Goal: Task Accomplishment & Management: Manage account settings

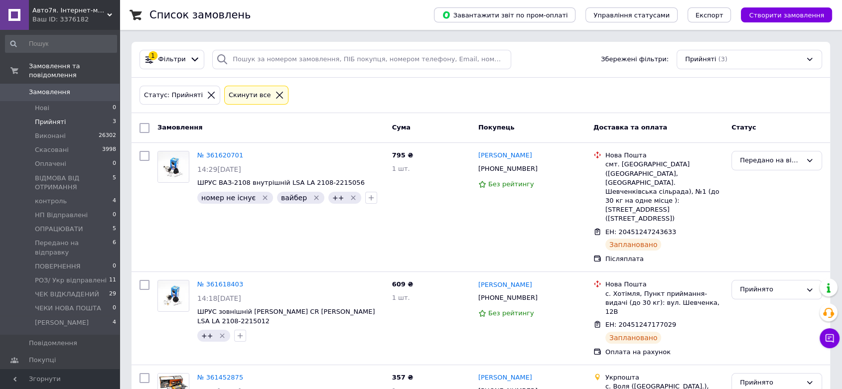
click at [45, 118] on span "Прийняті" at bounding box center [50, 122] width 31 height 9
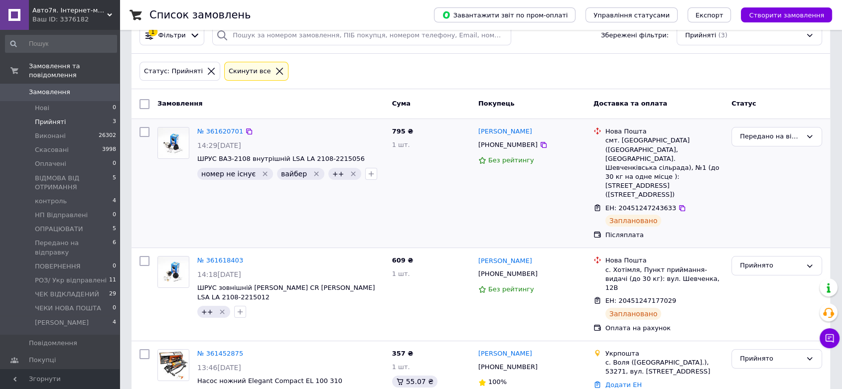
scroll to position [44, 0]
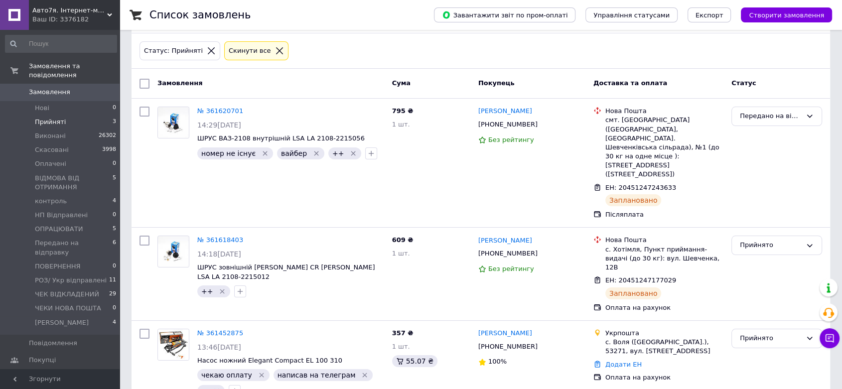
click at [66, 8] on span "Авто7я. Інтернет-магазин автотоварів avto7ya.com.ua" at bounding box center [69, 10] width 75 height 9
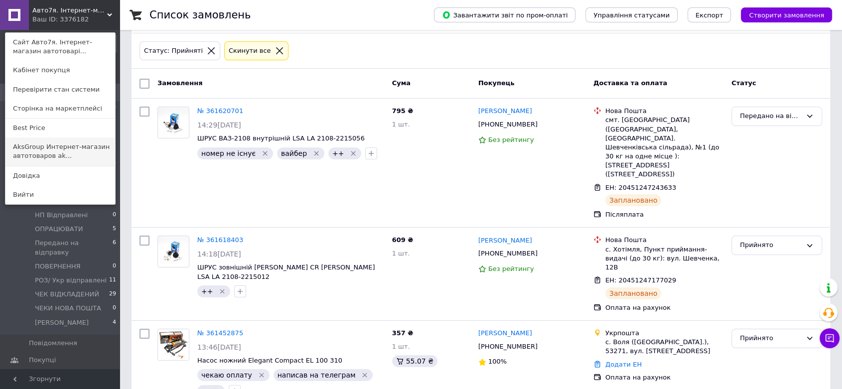
click at [68, 157] on link "AksGroup Интернет-магазин автотоваров ak..." at bounding box center [60, 151] width 110 height 28
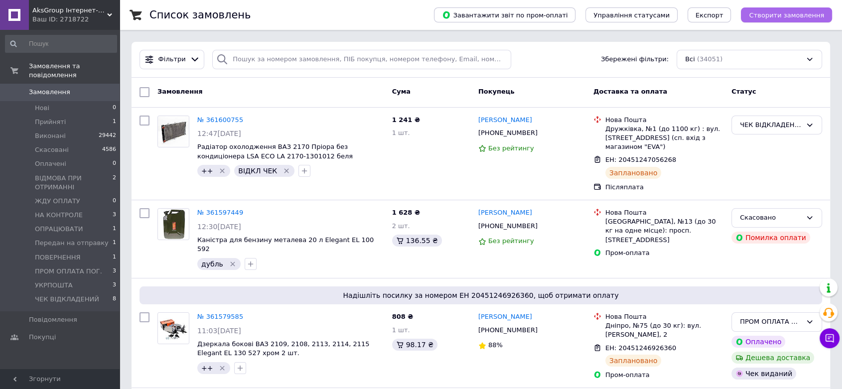
click at [783, 15] on span "Створити замовлення" at bounding box center [786, 14] width 75 height 7
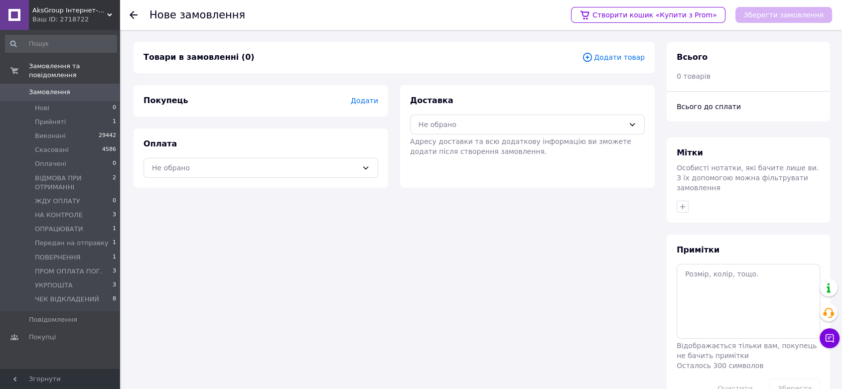
click at [618, 60] on span "Додати товар" at bounding box center [613, 57] width 63 height 11
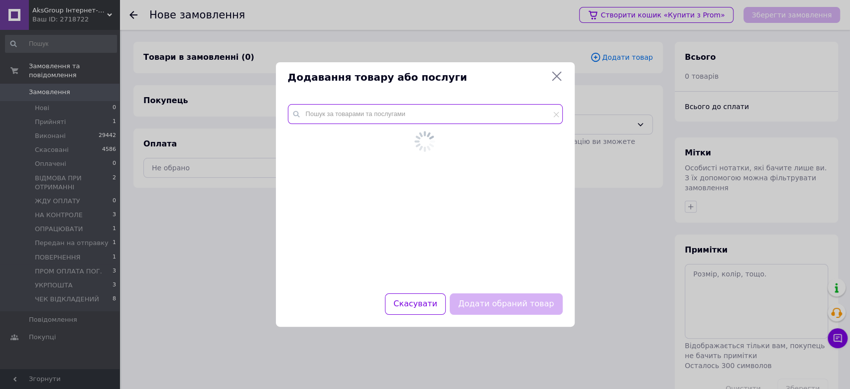
click at [321, 116] on input "text" at bounding box center [425, 114] width 275 height 20
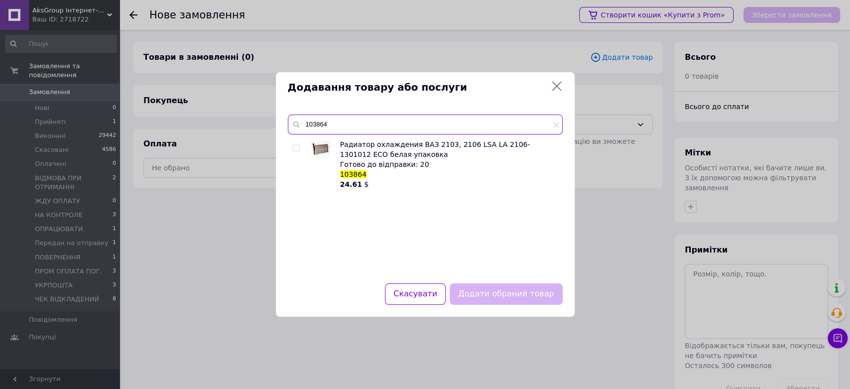
type input "103864"
click at [294, 147] on input "checkbox" at bounding box center [296, 148] width 6 height 6
checkbox input "true"
click at [507, 310] on div "Скасувати Додати обраний товар" at bounding box center [425, 299] width 299 height 33
click at [522, 295] on button "Додати обраний товар" at bounding box center [506, 293] width 113 height 21
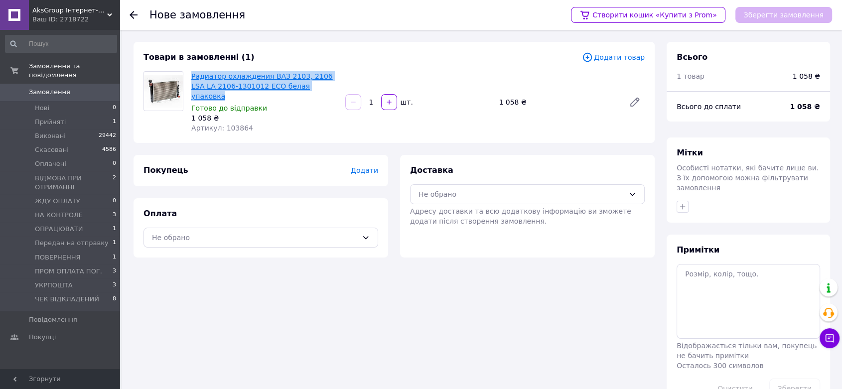
drag, startPoint x: 308, startPoint y: 87, endPoint x: 194, endPoint y: 78, distance: 114.4
click at [193, 78] on span "Радиатор охлаждения ВАЗ 2103, 2106 LSA LA 2106-1301012 ECO белая упаковка" at bounding box center [264, 86] width 146 height 30
copy link "Радиатор охлаждения ВАЗ 2103, 2106 LSA LA 2106-1301012 ECO белая упаковка"
click at [256, 187] on div "Покупець Додати Оплата Не обрано" at bounding box center [261, 206] width 255 height 103
drag, startPoint x: 188, startPoint y: 66, endPoint x: 238, endPoint y: 83, distance: 52.6
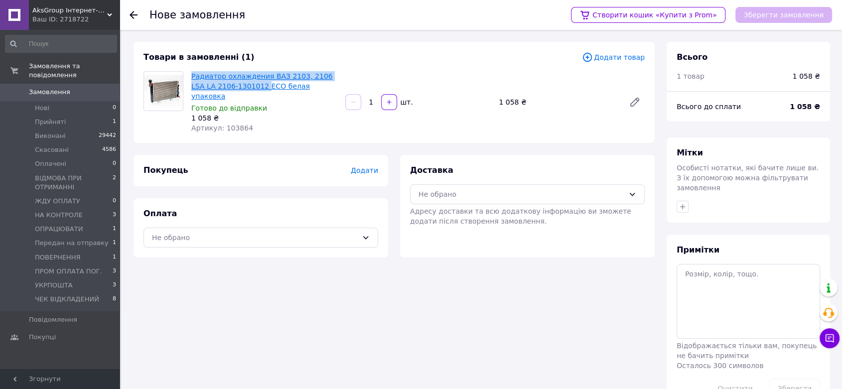
click at [238, 83] on div "Товари в замовленні (1) Додати товар Радиатор охлаждения ВАЗ 2103, 2106 LSA LA …" at bounding box center [394, 92] width 521 height 101
copy link "Радиатор охлаждения ВАЗ 2103, 2106 LSA LA 2106-1301012"
click at [531, 290] on div "Товари в замовленні (1) Додати товар Радиатор охлаждения ВАЗ 2103, 2106 LSA LA …" at bounding box center [394, 225] width 533 height 367
click at [523, 315] on div "Товари в замовленні (1) Додати товар Радиатор охлаждения ВАЗ 2103, 2106 LSA LA …" at bounding box center [394, 225] width 533 height 367
drag, startPoint x: 189, startPoint y: 71, endPoint x: 234, endPoint y: 83, distance: 46.4
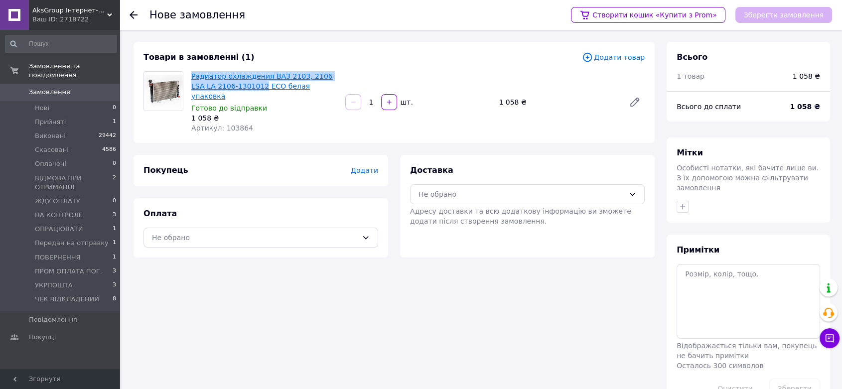
click at [234, 83] on div "Радиатор охлаждения ВАЗ 2103, 2106 LSA LA 2106-1301012 ECO белая упаковка Готов…" at bounding box center [264, 102] width 154 height 66
copy link "Радиатор охлаждения ВАЗ 2103, 2106 LSA LA 2106-1301012"
click at [41, 10] on span "AksGroup Інтернет-магазин автотоварів [DOMAIN_NAME]" at bounding box center [69, 10] width 75 height 9
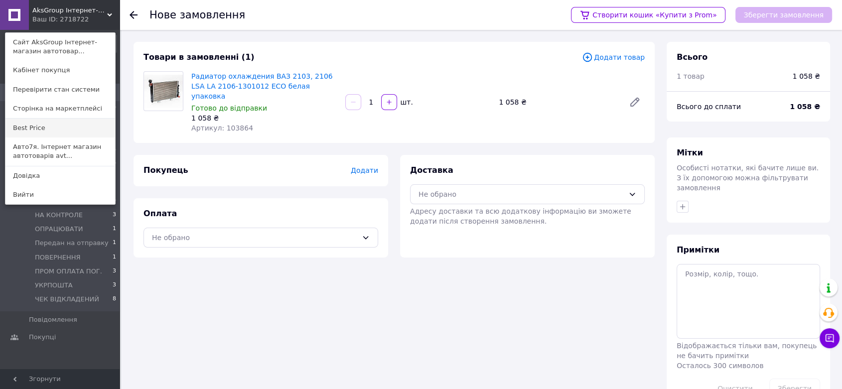
click at [47, 131] on link "Best Price" at bounding box center [60, 128] width 110 height 19
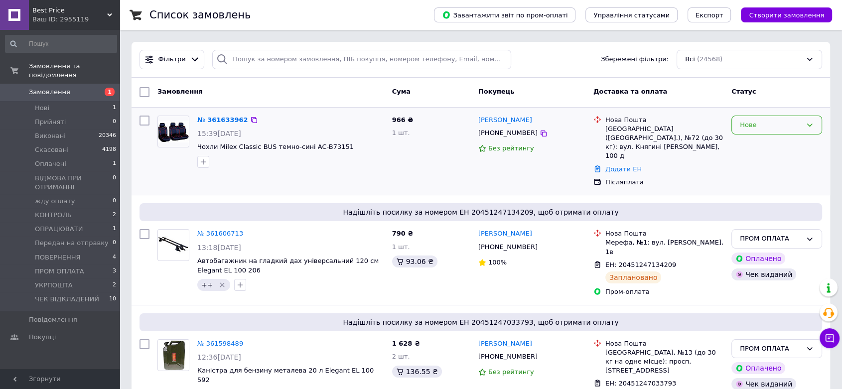
click at [790, 127] on div "Нове" at bounding box center [771, 125] width 62 height 10
click at [780, 143] on li "Прийнято" at bounding box center [777, 145] width 90 height 18
click at [211, 119] on link "№ 361633962" at bounding box center [220, 119] width 46 height 7
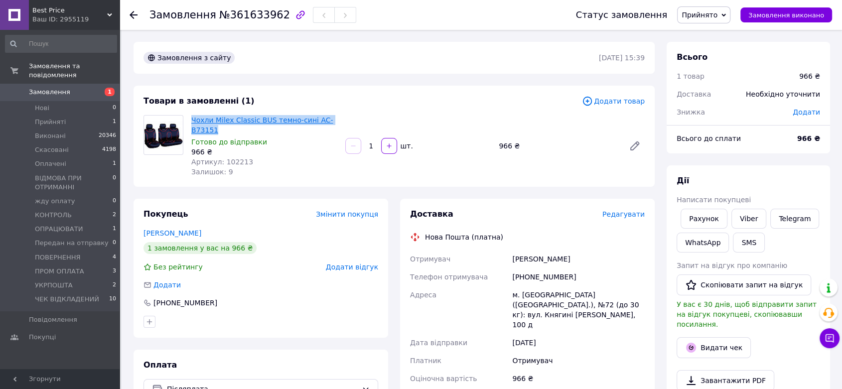
drag, startPoint x: 215, startPoint y: 131, endPoint x: 193, endPoint y: 117, distance: 26.0
click at [193, 117] on span "Чохли Milex Classic BUS темно-сині AC-B73151" at bounding box center [264, 125] width 146 height 20
copy link "Чохли Milex Classic BUS темно-сині AC-B73151"
drag, startPoint x: 595, startPoint y: 142, endPoint x: 574, endPoint y: 182, distance: 45.0
click at [592, 143] on div "966 ₴" at bounding box center [558, 146] width 126 height 14
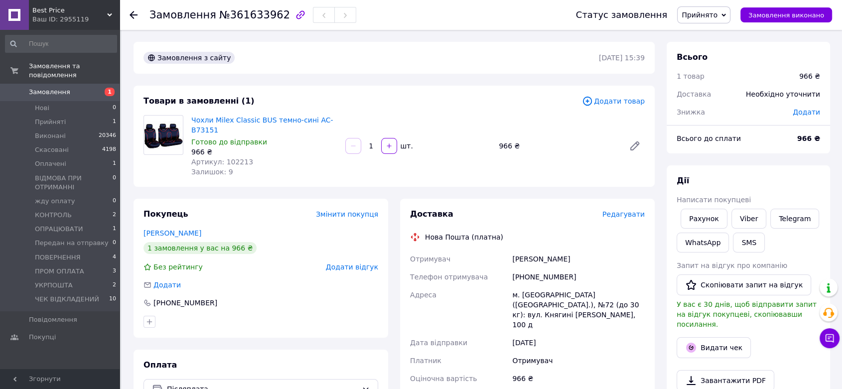
drag, startPoint x: 586, startPoint y: 259, endPoint x: 499, endPoint y: 257, distance: 87.2
click at [497, 257] on div "Отримувач Атаманов Геннадій Телефон отримувача +380989956299 Адреса м. Львів (Л…" at bounding box center [527, 350] width 239 height 201
copy div "Отримувач Атаманов Геннадій"
drag, startPoint x: 522, startPoint y: 260, endPoint x: 551, endPoint y: 142, distance: 120.8
click at [551, 142] on div "966 ₴" at bounding box center [558, 146] width 126 height 14
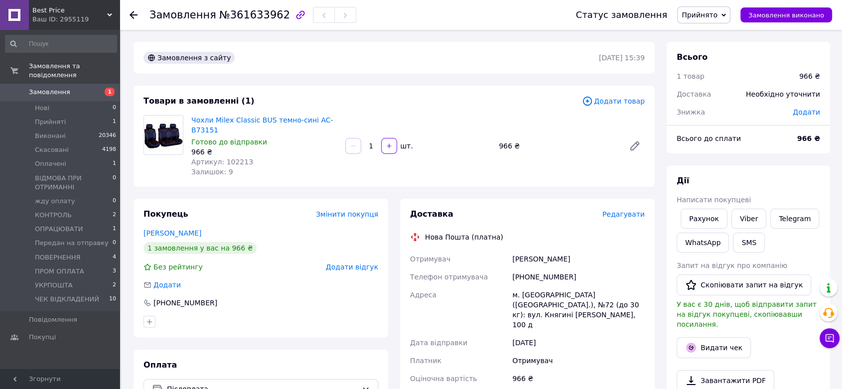
drag, startPoint x: 546, startPoint y: 220, endPoint x: 578, endPoint y: 222, distance: 31.9
click at [546, 220] on div "Доставка Редагувати Нова Пошта (платна) Отримувач Атаманов Геннадій Телефон отр…" at bounding box center [527, 378] width 235 height 339
click at [618, 218] on span "Редагувати" at bounding box center [623, 214] width 42 height 8
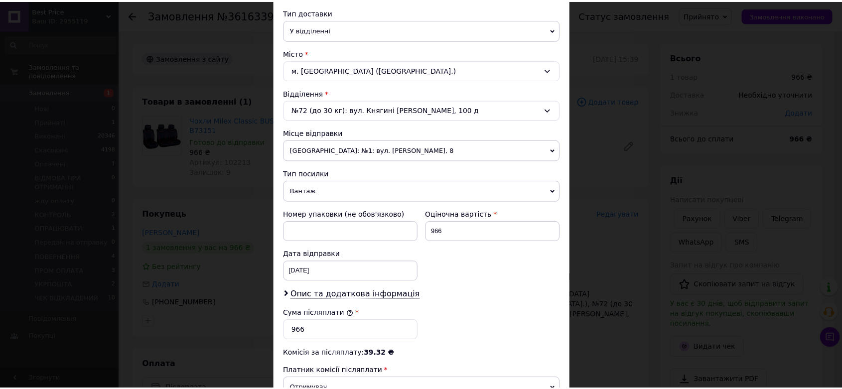
scroll to position [369, 0]
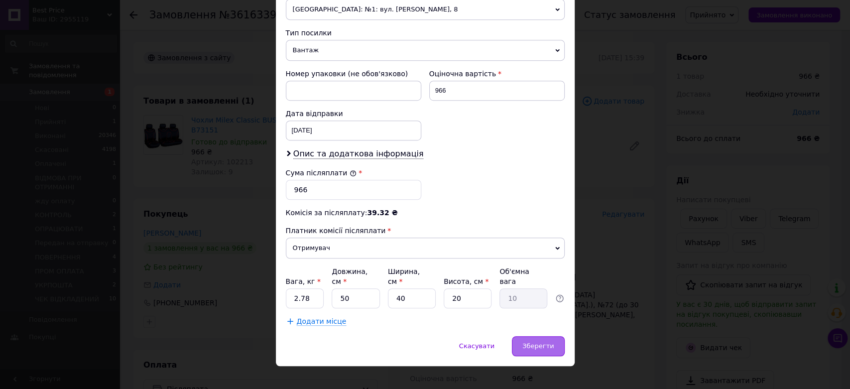
click at [524, 336] on div "Зберегти" at bounding box center [538, 346] width 52 height 20
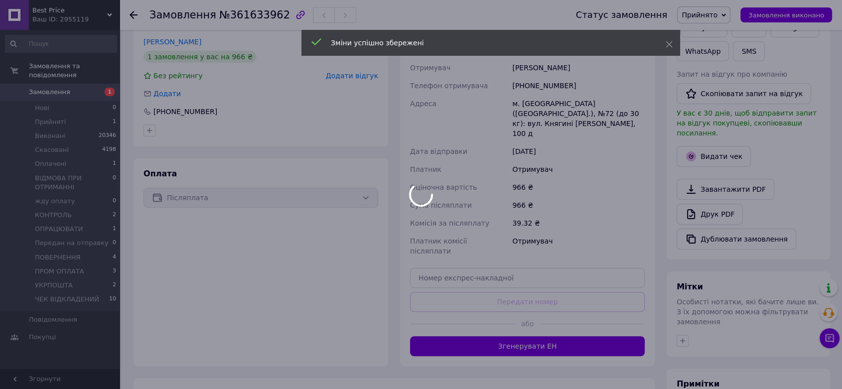
scroll to position [221, 0]
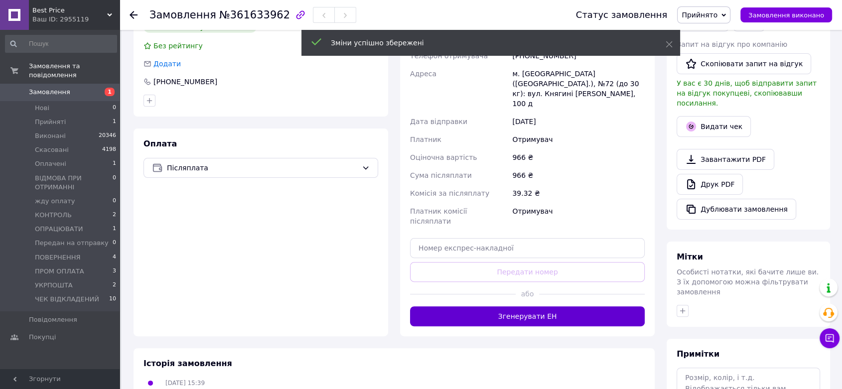
click at [550, 306] on button "Згенерувати ЕН" at bounding box center [527, 316] width 235 height 20
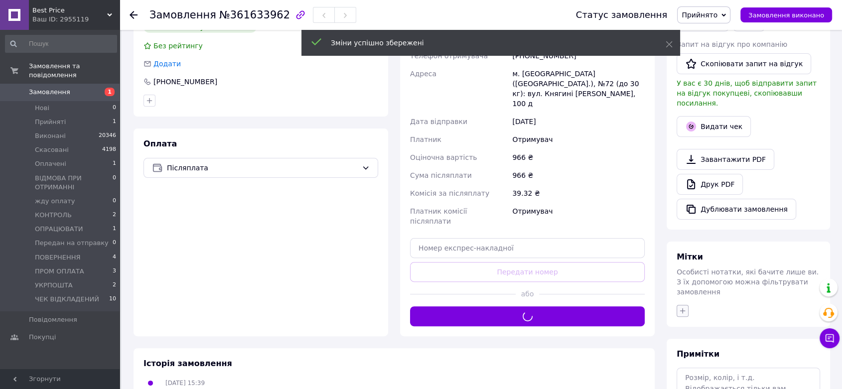
click at [677, 303] on div at bounding box center [747, 311] width 147 height 16
click at [679, 307] on icon "button" at bounding box center [682, 311] width 8 height 8
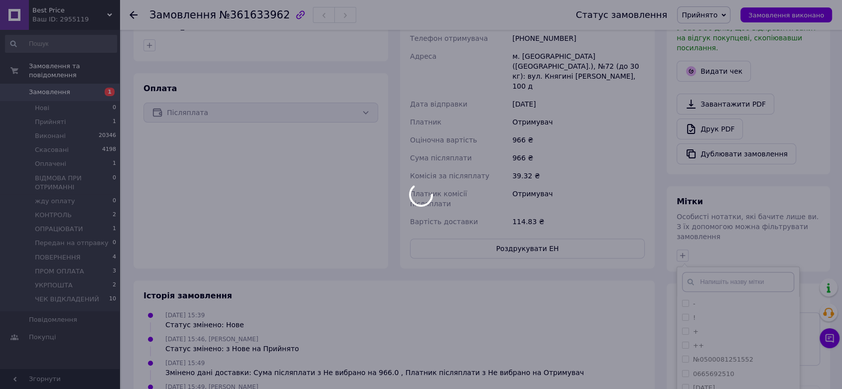
click at [684, 325] on div at bounding box center [421, 194] width 842 height 389
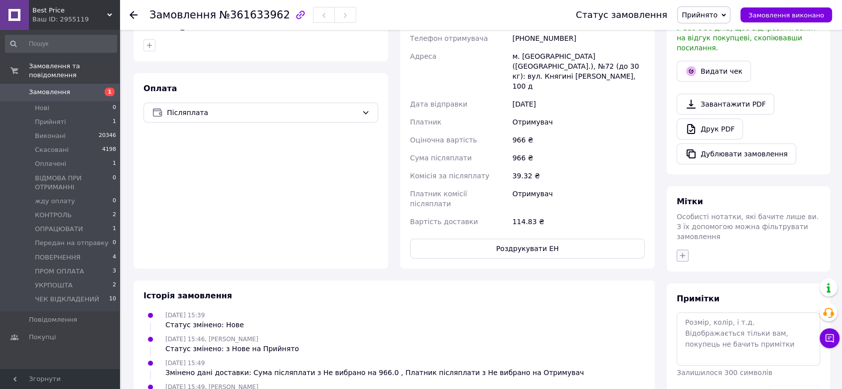
click at [682, 250] on button "button" at bounding box center [682, 256] width 12 height 12
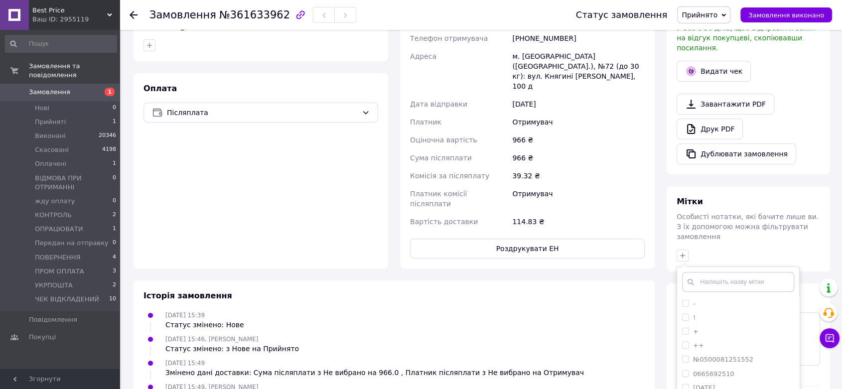
drag, startPoint x: 684, startPoint y: 325, endPoint x: 771, endPoint y: 166, distance: 180.8
click at [685, 342] on input "++" at bounding box center [685, 345] width 6 height 6
checkbox input "true"
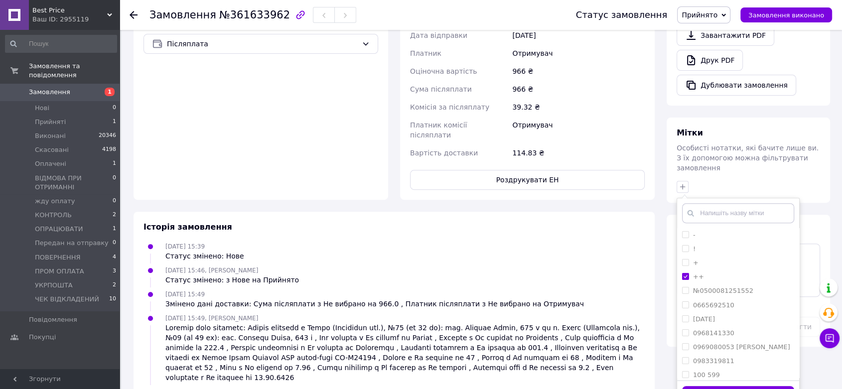
click at [760, 386] on button "Додати мітку" at bounding box center [738, 395] width 112 height 19
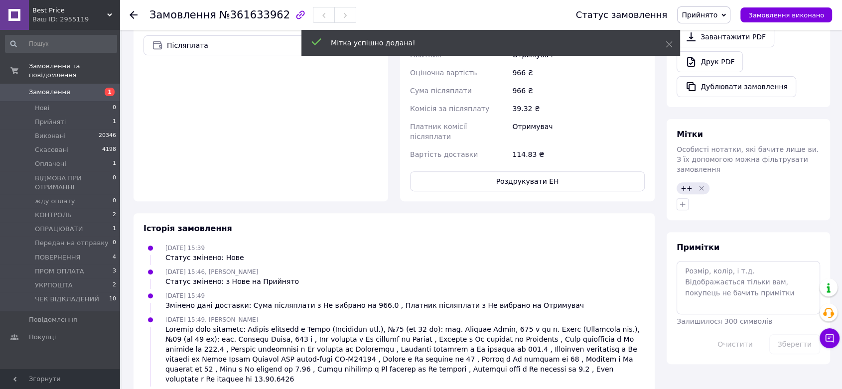
scroll to position [345, 0]
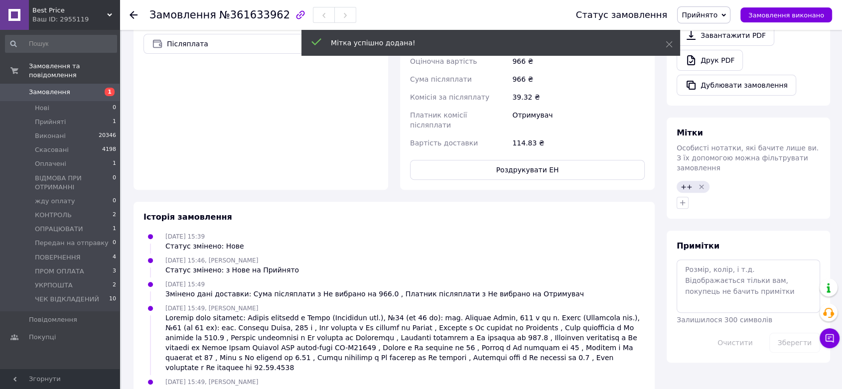
click span "Прийнято"
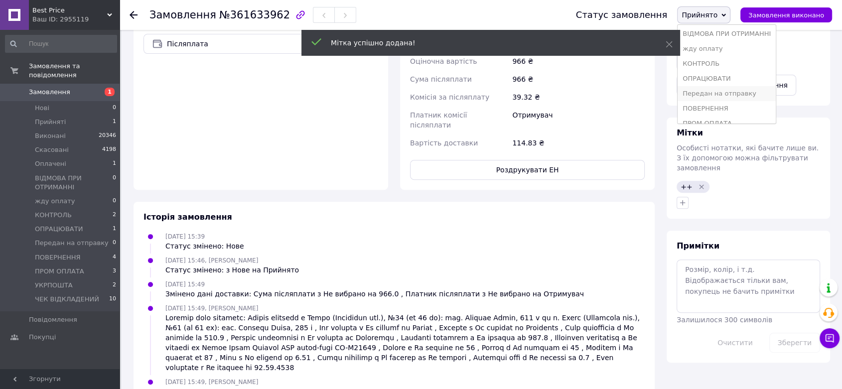
scroll to position [85, 0]
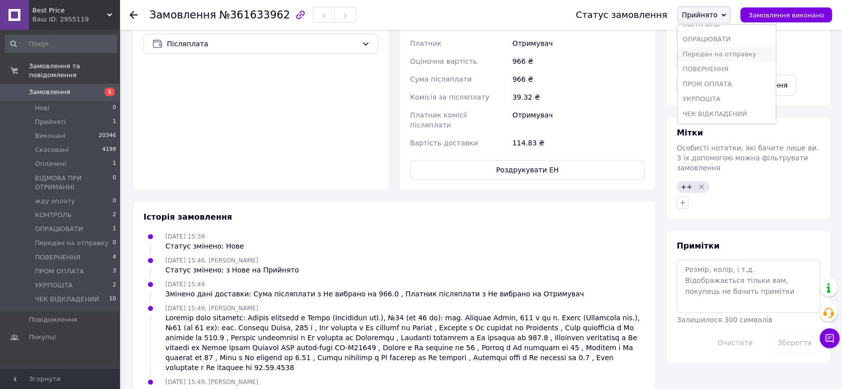
click li "Передан на отправку"
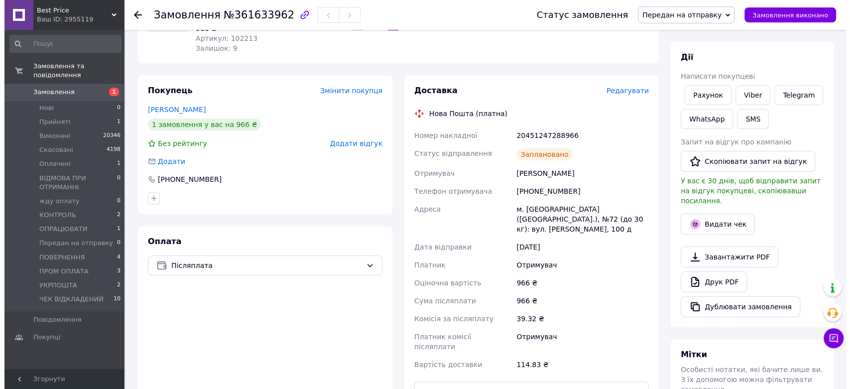
scroll to position [0, 0]
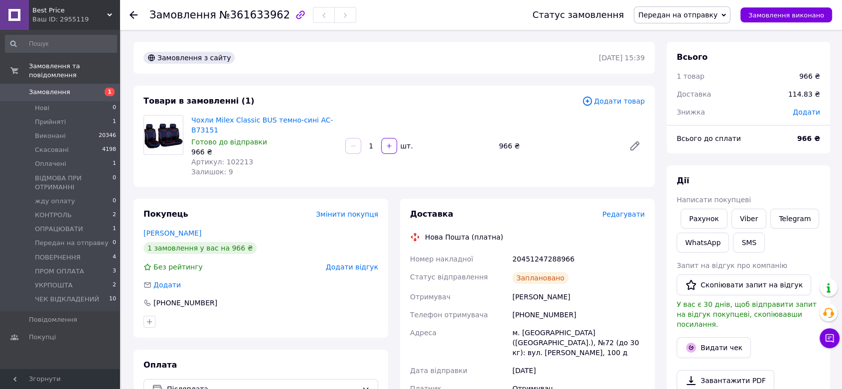
click use
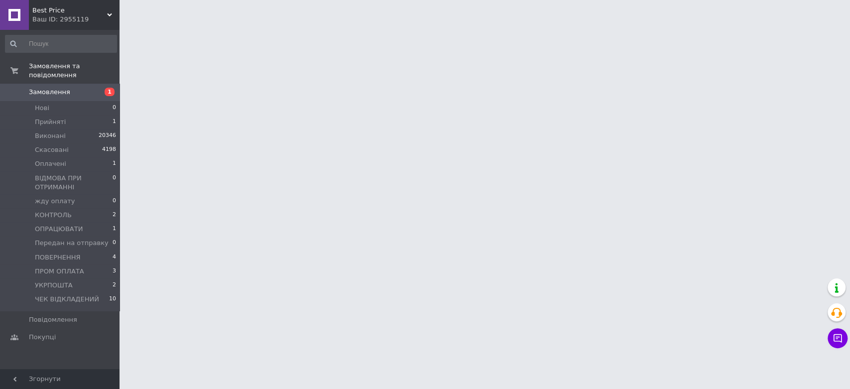
click html "Best Price Ваш ID: 2955119 Сайт Best Price Кабінет покупця Перевірити стан сист…"
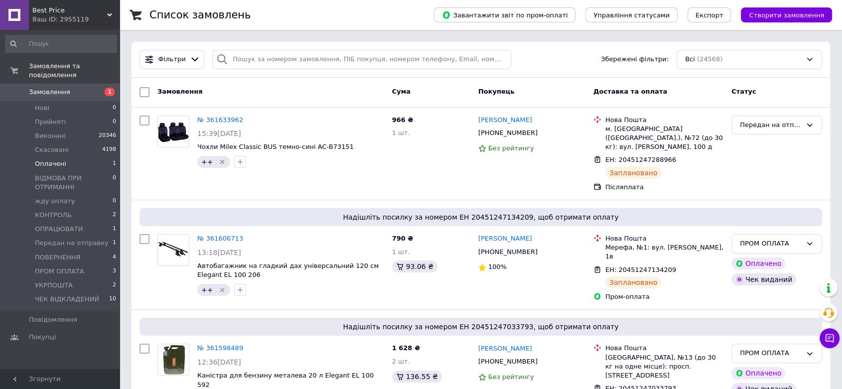
click li "Оплачені 1"
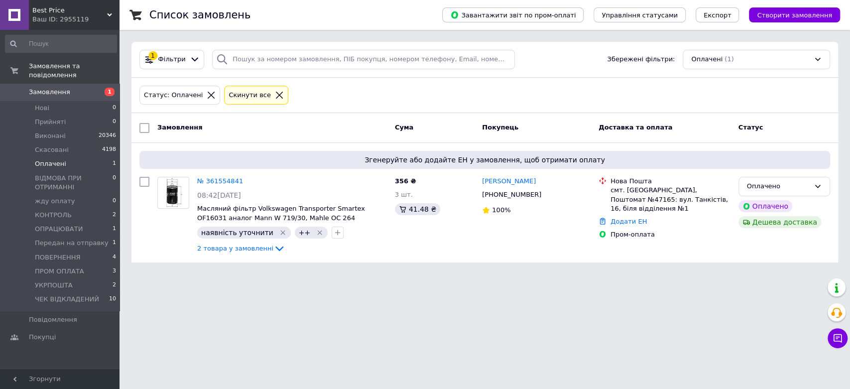
click span "Best Price"
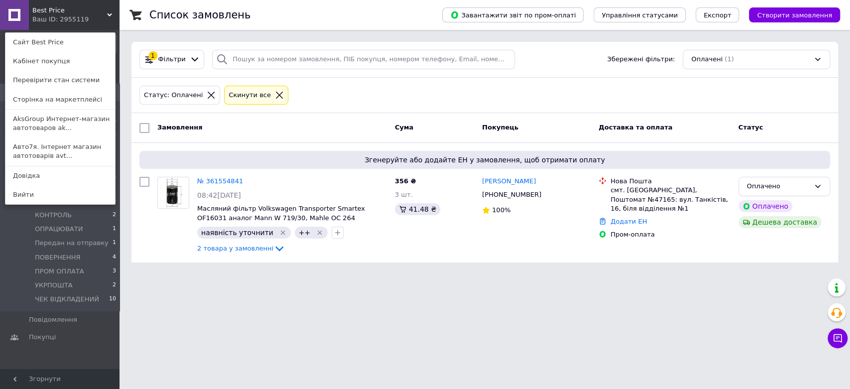
drag, startPoint x: 38, startPoint y: 149, endPoint x: 84, endPoint y: 149, distance: 45.8
click link "Авто7я. Інтернет магазин автотоварів avt..."
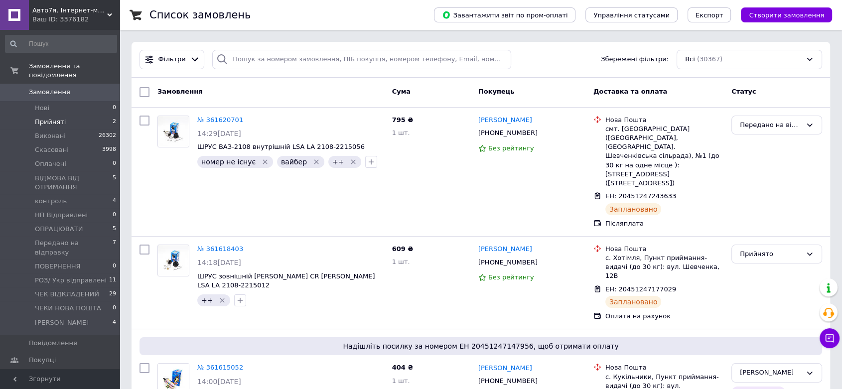
click at [82, 115] on li "Прийняті 2" at bounding box center [61, 122] width 122 height 14
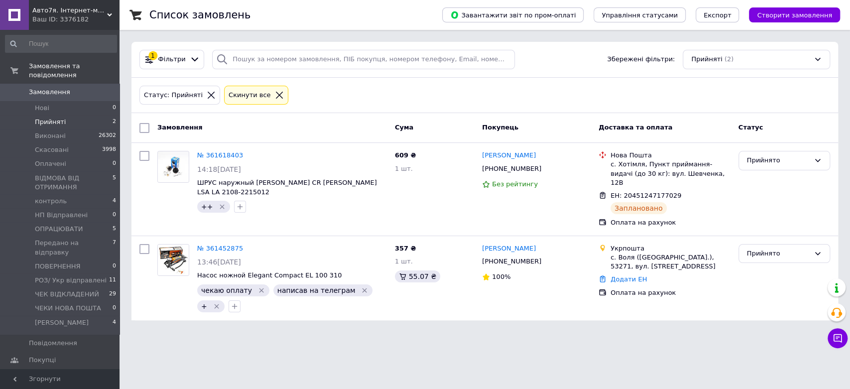
click at [44, 26] on div "Авто7я. Інтернет-магазин автотоварів avto7ya.com.ua Ваш ID: 3376182" at bounding box center [74, 15] width 91 height 30
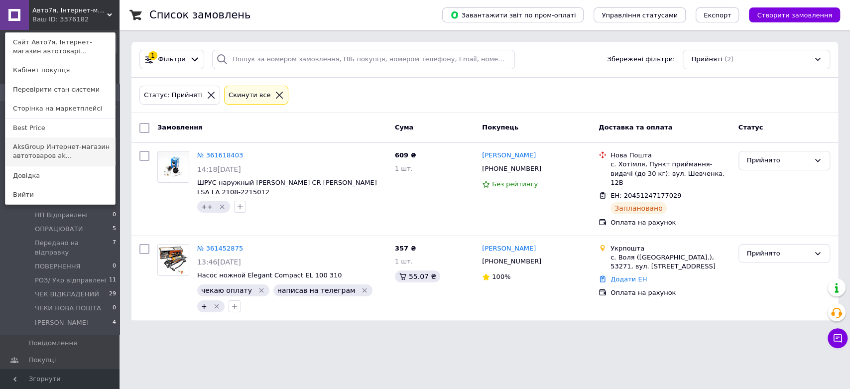
click at [53, 146] on link "AksGroup Интернет-магазин автотоваров ak..." at bounding box center [60, 151] width 110 height 28
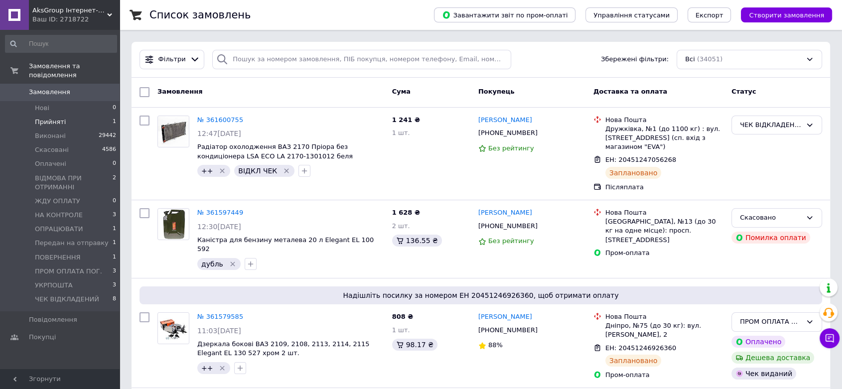
click at [42, 118] on span "Прийняті" at bounding box center [50, 122] width 31 height 9
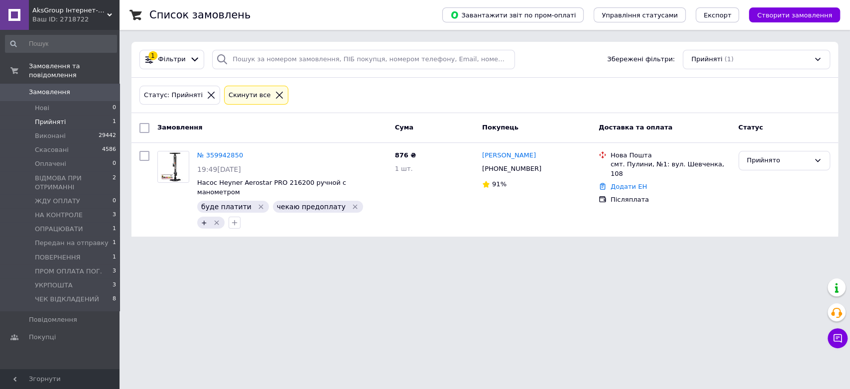
click at [64, 115] on li "Прийняті 1" at bounding box center [61, 122] width 122 height 14
click at [52, 118] on span "Прийняті" at bounding box center [50, 122] width 31 height 9
drag, startPoint x: 477, startPoint y: 308, endPoint x: 499, endPoint y: 252, distance: 60.4
click at [491, 249] on html "AksGroup Інтернет-магазин автотоварів [DOMAIN_NAME] Ваш ID: 2718722 Сайт AksGro…" at bounding box center [425, 124] width 850 height 249
drag, startPoint x: 69, startPoint y: 8, endPoint x: 62, endPoint y: 10, distance: 6.6
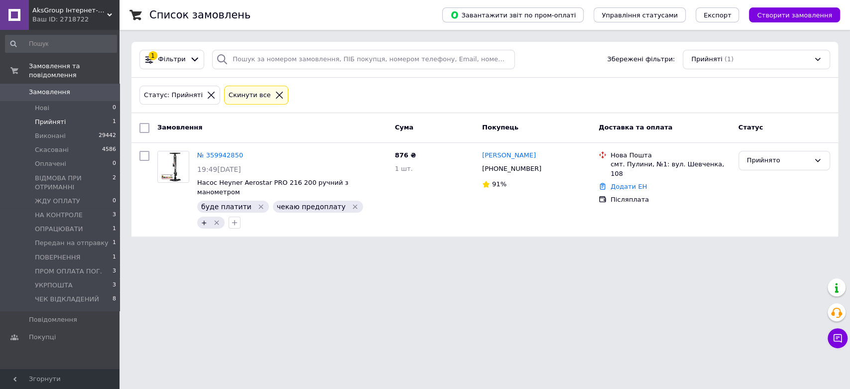
click at [68, 8] on span "AksGroup Інтернет-магазин автотоварів aksgroup.com.ua" at bounding box center [69, 10] width 75 height 9
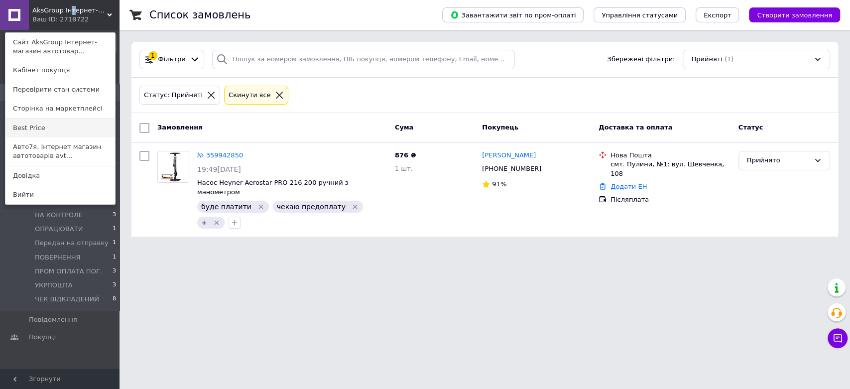
click at [38, 132] on link "Best Price" at bounding box center [60, 128] width 110 height 19
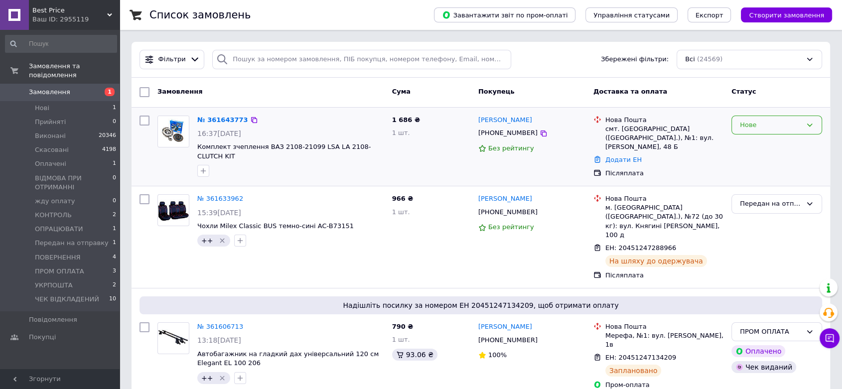
click at [762, 128] on div "Нове" at bounding box center [771, 125] width 62 height 10
click at [757, 143] on li "Прийнято" at bounding box center [777, 145] width 90 height 18
click at [214, 120] on link "№ 361643773" at bounding box center [220, 119] width 46 height 7
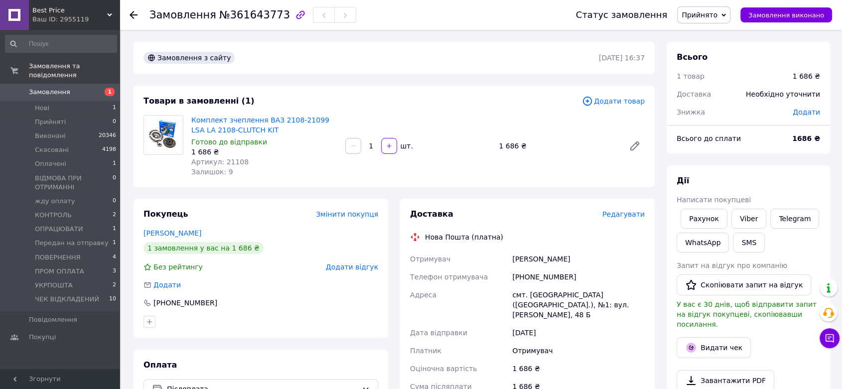
drag, startPoint x: 540, startPoint y: 42, endPoint x: 621, endPoint y: 73, distance: 86.2
click at [540, 42] on div "Замовлення з сайту 12.09.2025 | 16:37" at bounding box center [394, 58] width 521 height 32
click at [50, 12] on span "Best Price" at bounding box center [69, 10] width 75 height 9
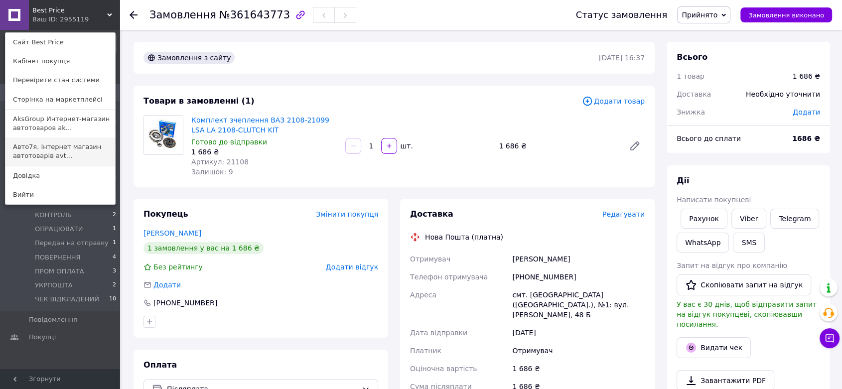
click at [56, 151] on link "Авто7я. Інтернет магазин автотоварів avt..." at bounding box center [60, 151] width 110 height 28
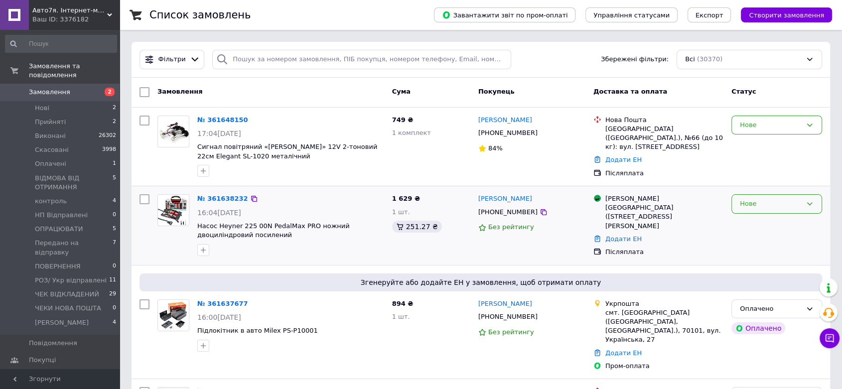
click at [765, 203] on div "Нове" at bounding box center [771, 204] width 62 height 10
click at [760, 218] on li "Прийнято" at bounding box center [777, 225] width 90 height 18
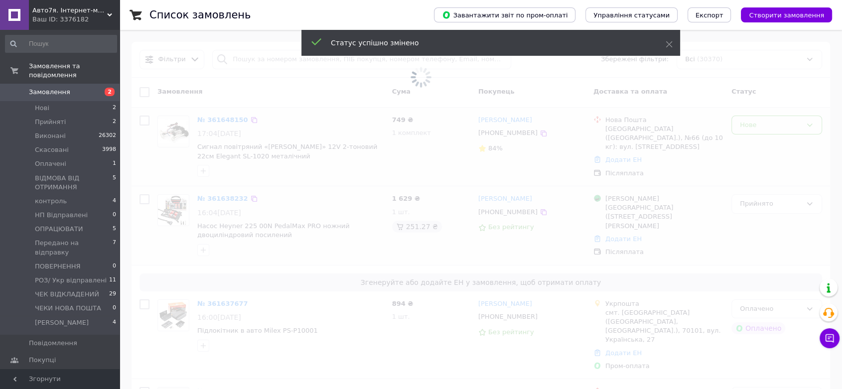
click at [752, 127] on span at bounding box center [421, 77] width 842 height 155
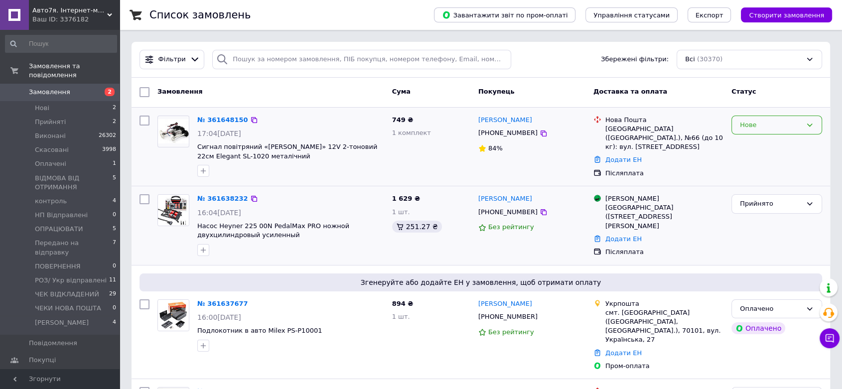
click at [752, 127] on div "Нове" at bounding box center [771, 125] width 62 height 10
click at [758, 146] on li "Прийнято" at bounding box center [777, 145] width 90 height 18
click at [216, 121] on link "№ 361648150" at bounding box center [222, 119] width 51 height 7
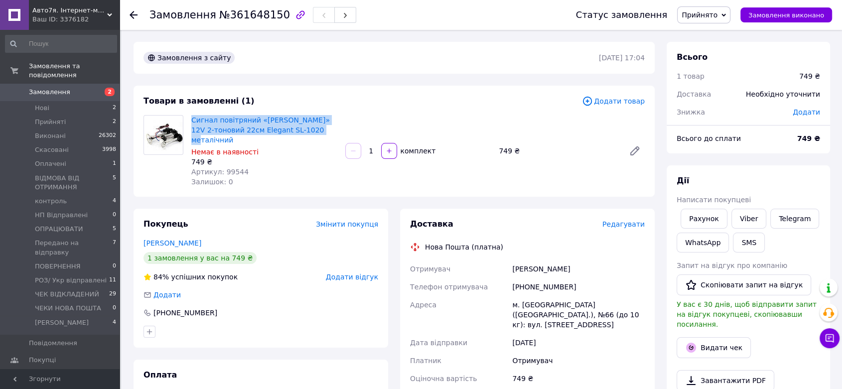
drag, startPoint x: 302, startPoint y: 132, endPoint x: 194, endPoint y: 121, distance: 108.2
click at [190, 123] on div "Cигнал повітряний «дудка» 12V 2-тоновий 22см Elegant SL-1020 металічний Немає в…" at bounding box center [264, 151] width 154 height 76
copy link "Cигнал повітряний «[PERSON_NAME]» 12V 2-тоновий 22см Elegant SL-1020 металічний"
drag, startPoint x: 530, startPoint y: 184, endPoint x: 600, endPoint y: 197, distance: 71.5
click at [530, 184] on div "Товари в замовленні (1) Додати товар Cигнал повітряний «дудка» 12V 2-тоновий 22…" at bounding box center [394, 141] width 521 height 111
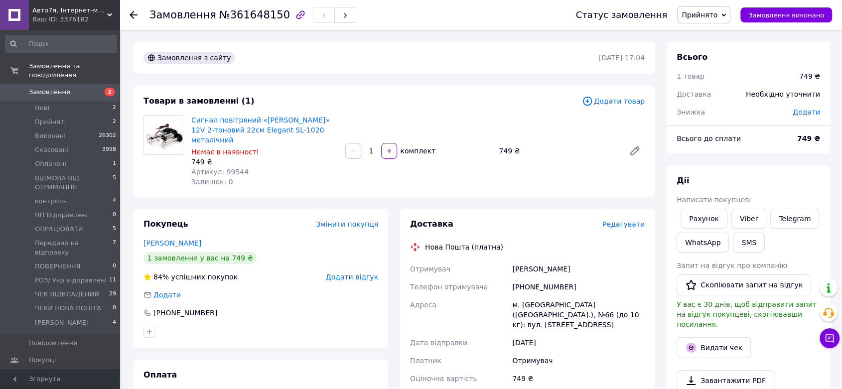
click at [403, 88] on div "Товари в замовленні (1) Додати товар Cигнал повітряний «дудка» 12V 2-тоновий 22…" at bounding box center [394, 141] width 521 height 111
drag, startPoint x: 304, startPoint y: 134, endPoint x: 188, endPoint y: 122, distance: 116.2
click at [188, 122] on div "Cигнал повітряний «дудка» 12V 2-тоновий 22см Elegant SL-1020 металічний Немає в…" at bounding box center [264, 151] width 154 height 76
copy link "Cигнал повітряний «[PERSON_NAME]» 12V 2-тоновий 22см Elegant SL-1020 металічний"
click at [757, 221] on link "Viber" at bounding box center [748, 219] width 35 height 20
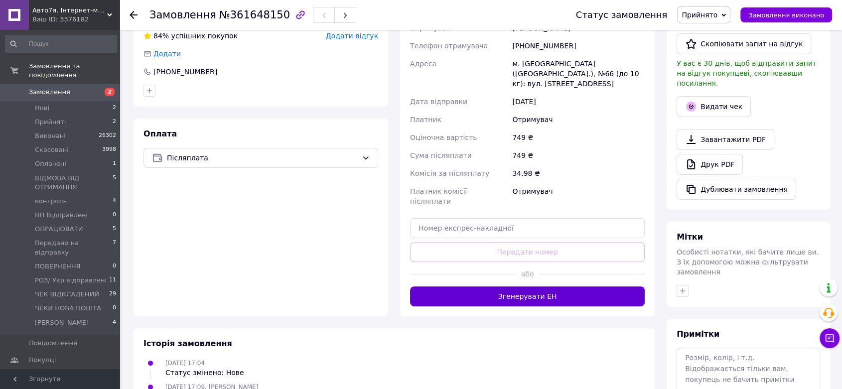
scroll to position [276, 0]
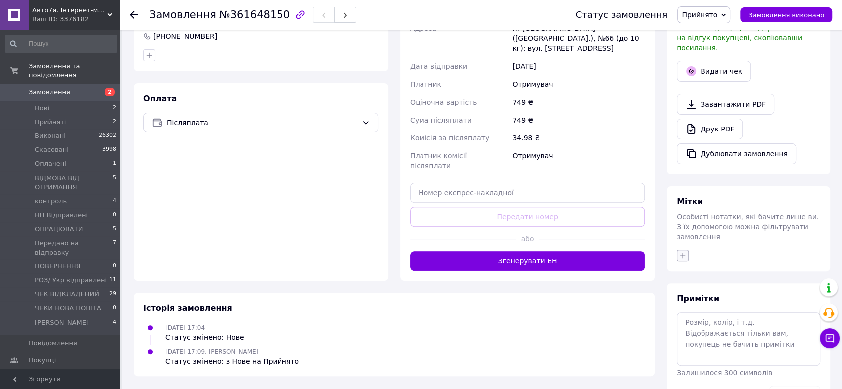
click at [681, 250] on button "button" at bounding box center [682, 256] width 12 height 12
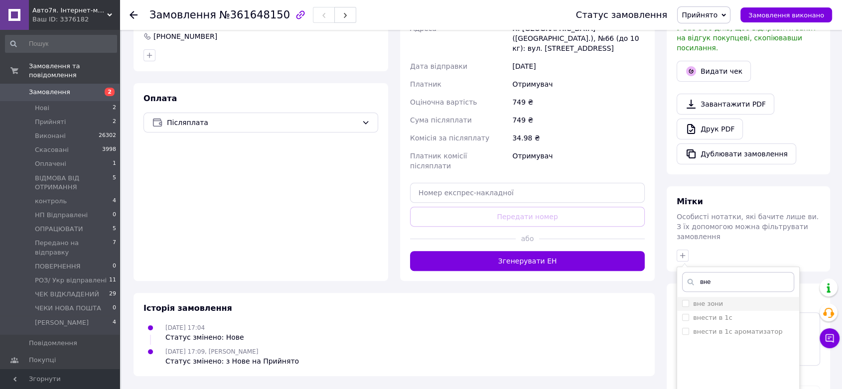
type input "вне"
click at [721, 299] on div "вне зони" at bounding box center [738, 303] width 112 height 9
checkbox input "true"
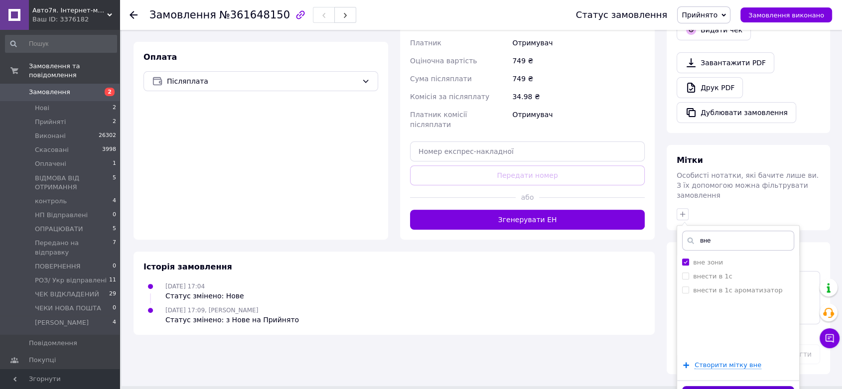
click at [754, 386] on button "Додати мітку" at bounding box center [738, 395] width 112 height 19
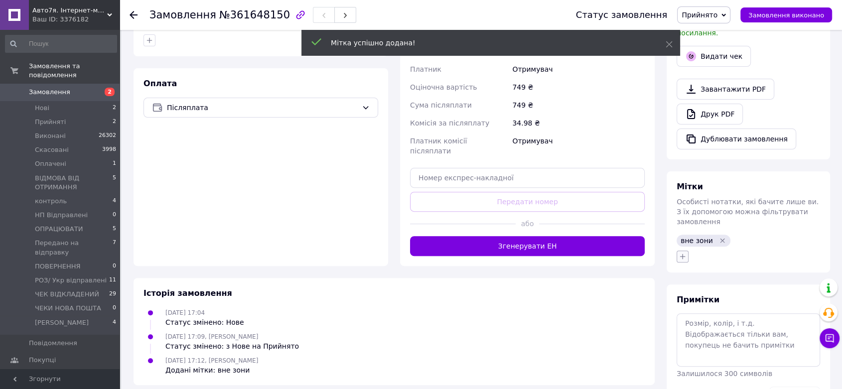
scroll to position [309, 0]
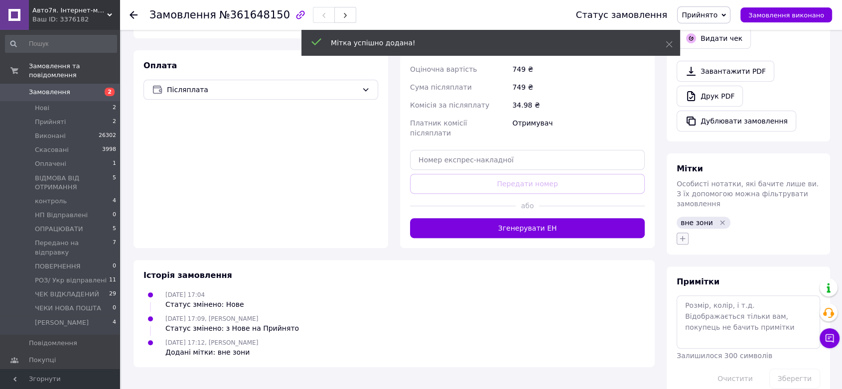
click at [683, 233] on button "button" at bounding box center [682, 239] width 12 height 12
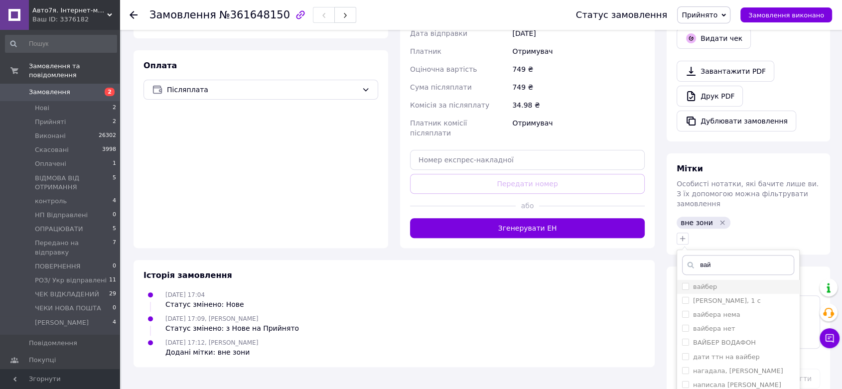
type input "вай"
click at [748, 282] on div "вайбер" at bounding box center [738, 286] width 112 height 9
checkbox input "true"
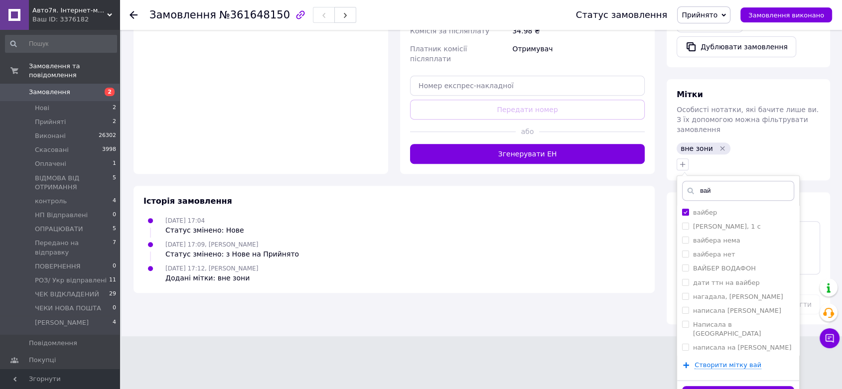
click at [755, 386] on button "Додати мітку" at bounding box center [738, 395] width 112 height 19
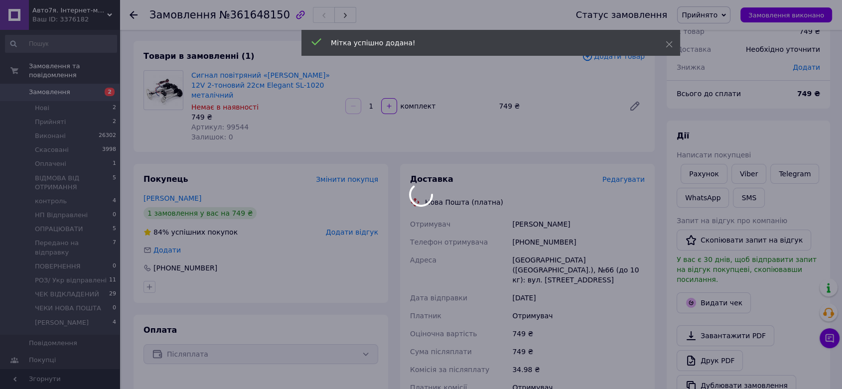
scroll to position [0, 0]
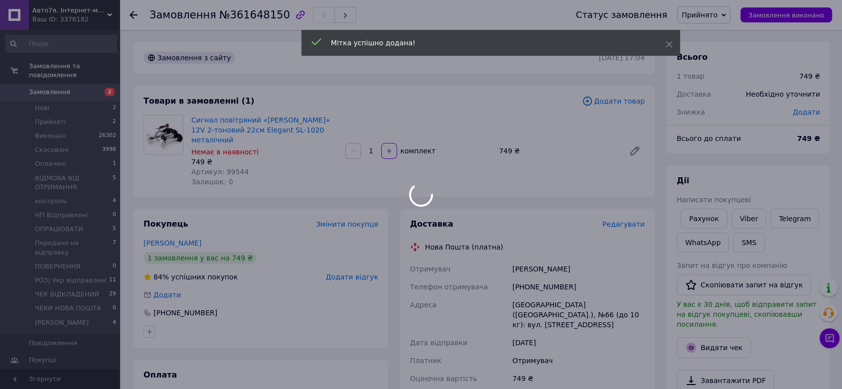
click at [137, 15] on div at bounding box center [140, 15] width 20 height 30
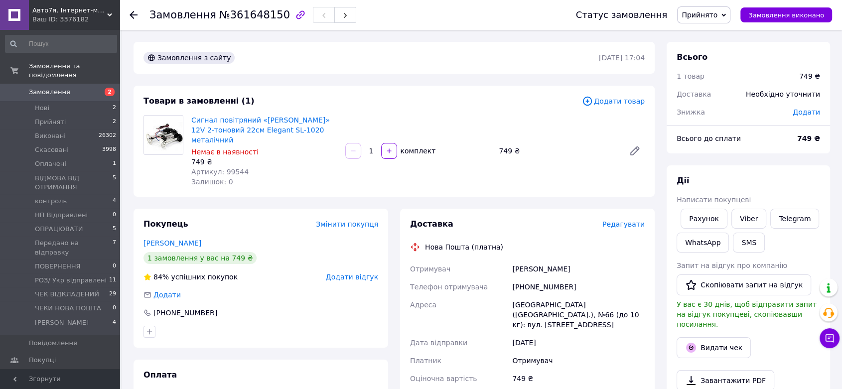
click at [132, 17] on use at bounding box center [134, 15] width 8 height 8
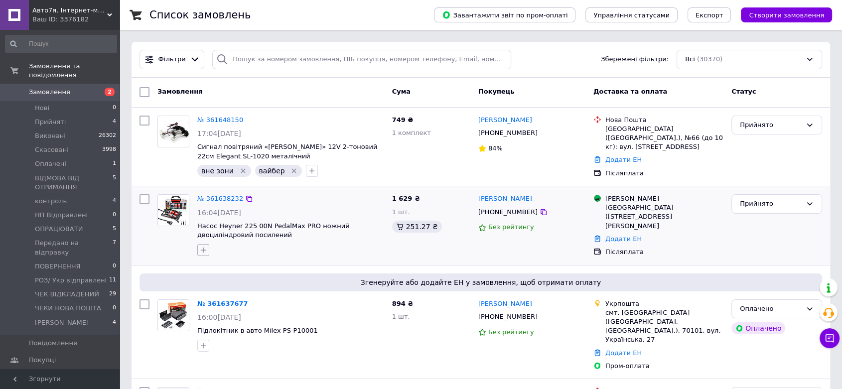
click at [200, 253] on button "button" at bounding box center [203, 250] width 12 height 12
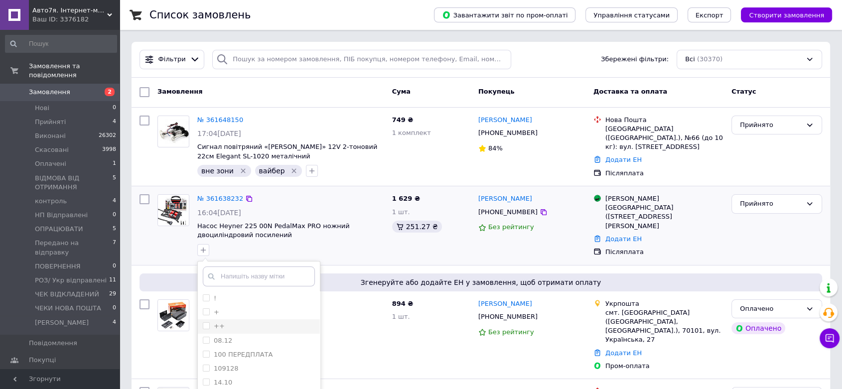
click at [204, 323] on input "++" at bounding box center [206, 325] width 6 height 6
checkbox input "true"
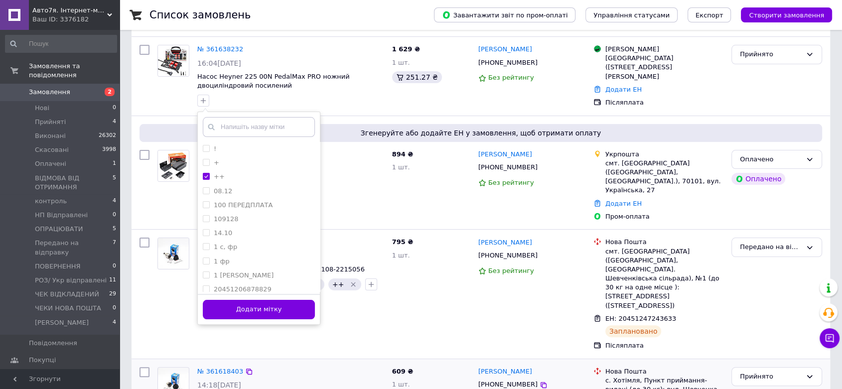
scroll to position [166, 0]
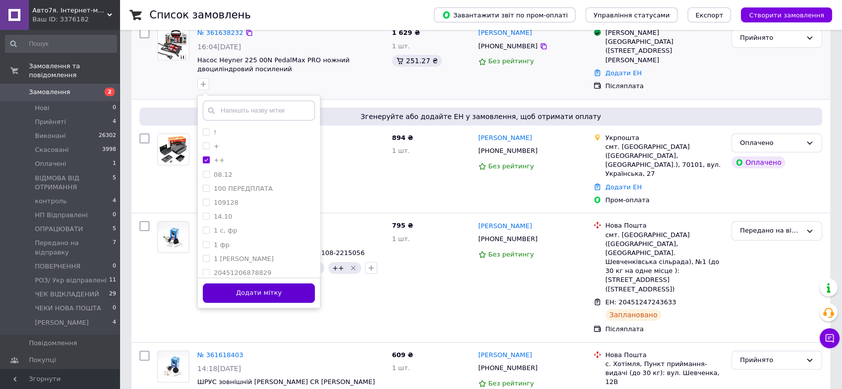
click at [256, 297] on button "Додати мітку" at bounding box center [259, 292] width 112 height 19
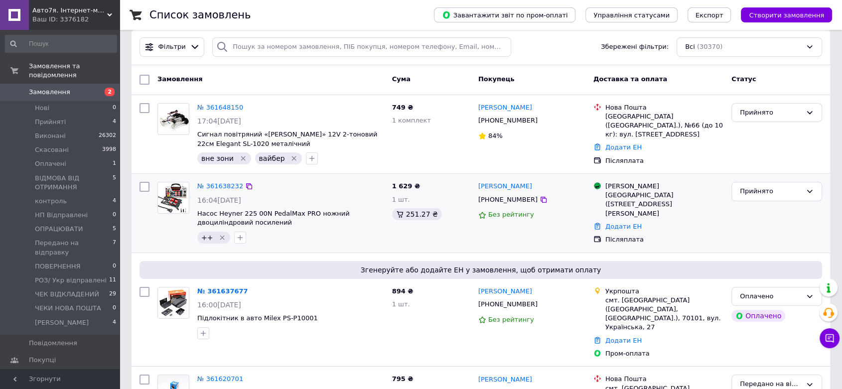
scroll to position [0, 0]
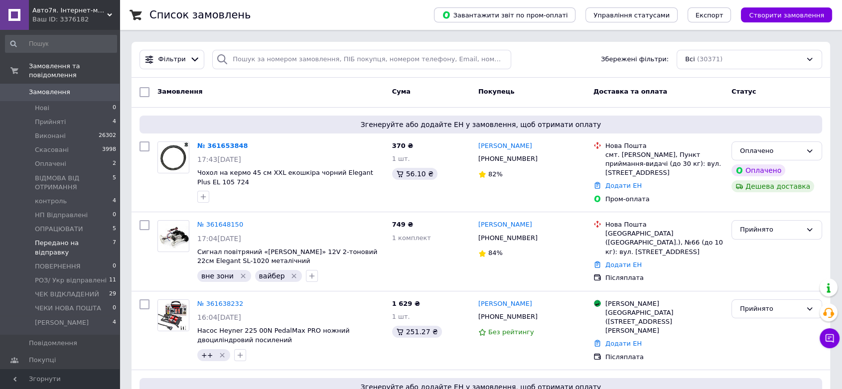
click at [62, 239] on span "Передано на відправку" at bounding box center [74, 248] width 78 height 18
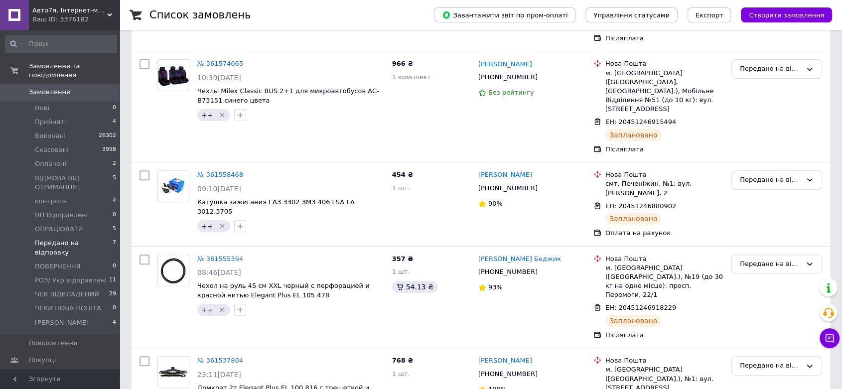
scroll to position [406, 0]
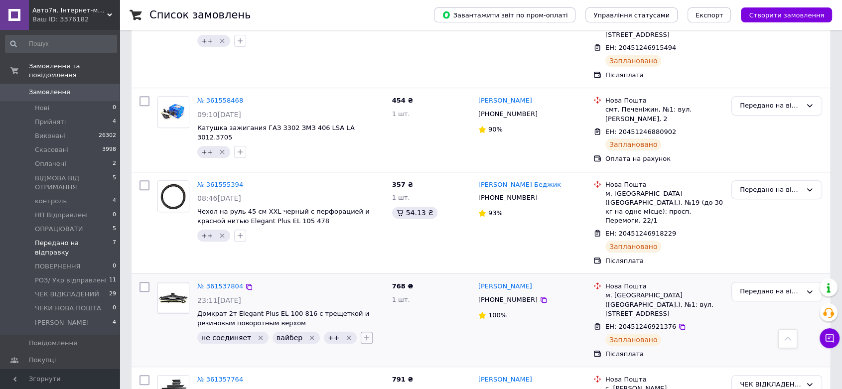
click at [363, 334] on icon "button" at bounding box center [367, 338] width 8 height 8
type input "від"
checkbox input "true"
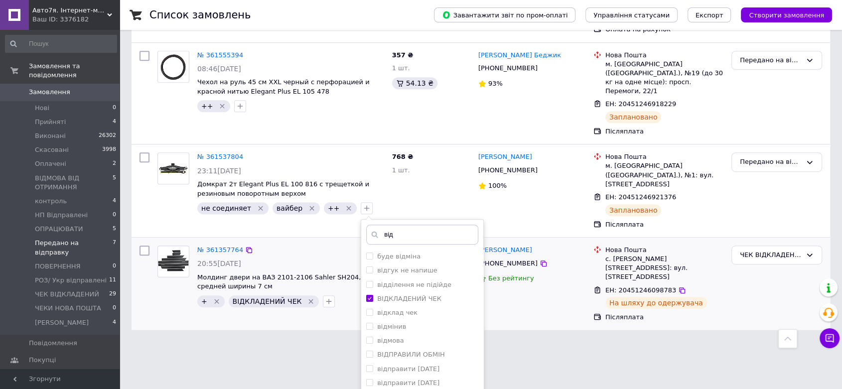
drag, startPoint x: 445, startPoint y: 369, endPoint x: 572, endPoint y: 367, distance: 127.0
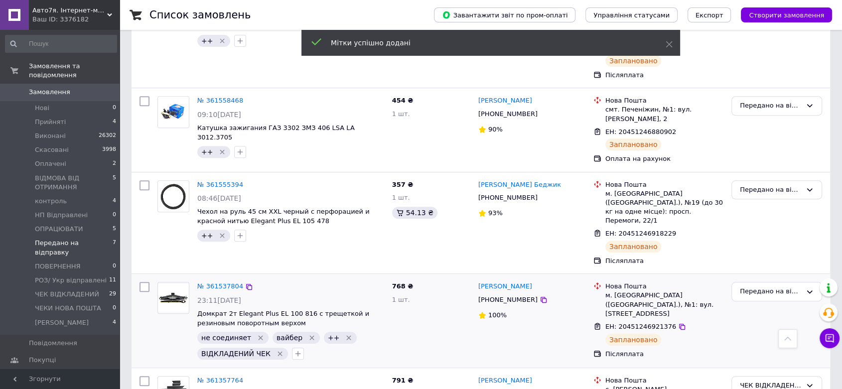
scroll to position [416, 0]
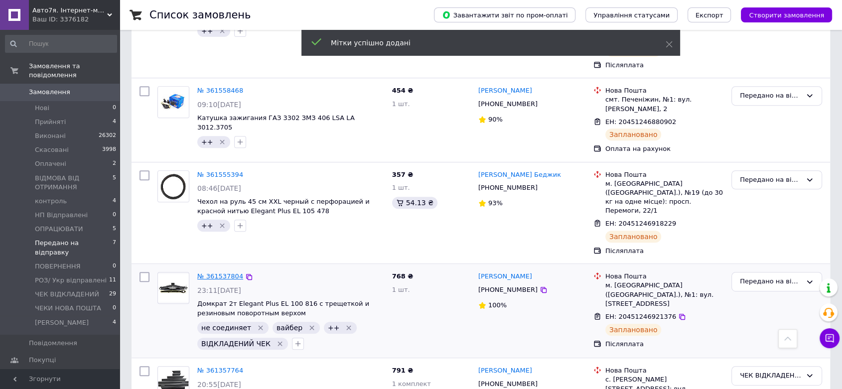
click at [204, 272] on link "№ 361537804" at bounding box center [220, 275] width 46 height 7
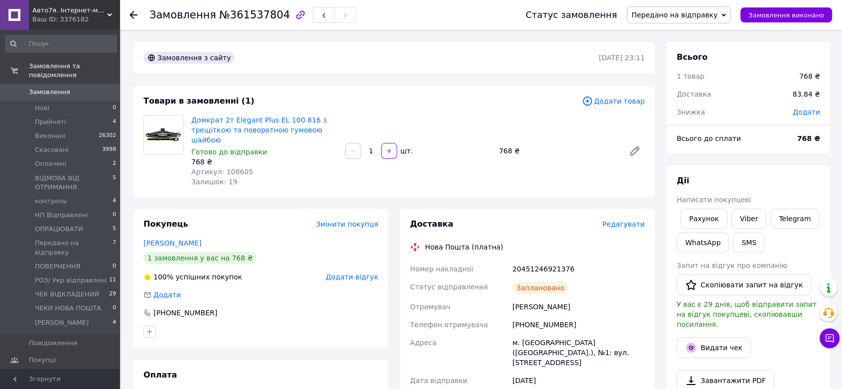
click at [38, 8] on span "Авто7я. Інтернет-магазин автотоварів [DOMAIN_NAME]" at bounding box center [69, 10] width 75 height 9
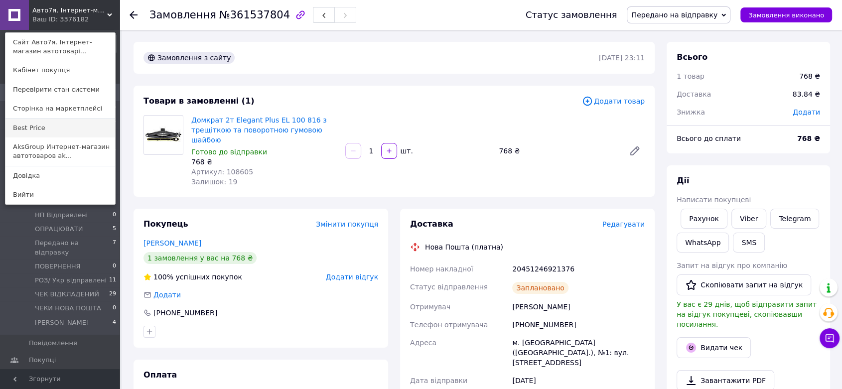
click at [34, 128] on link "Best Price" at bounding box center [60, 128] width 110 height 19
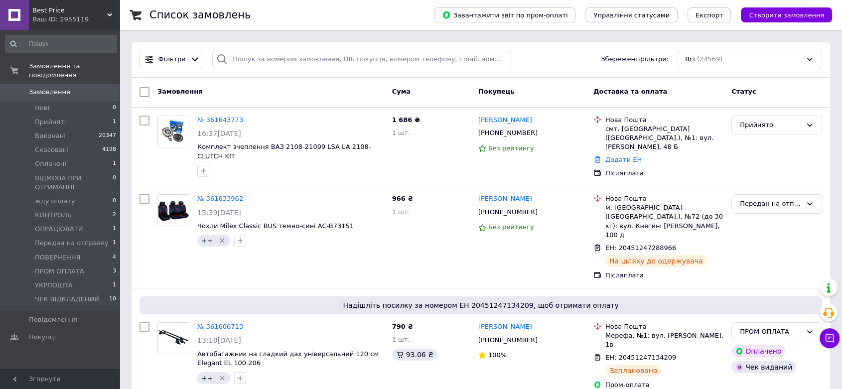
click at [63, 6] on span "Best Price" at bounding box center [69, 10] width 75 height 9
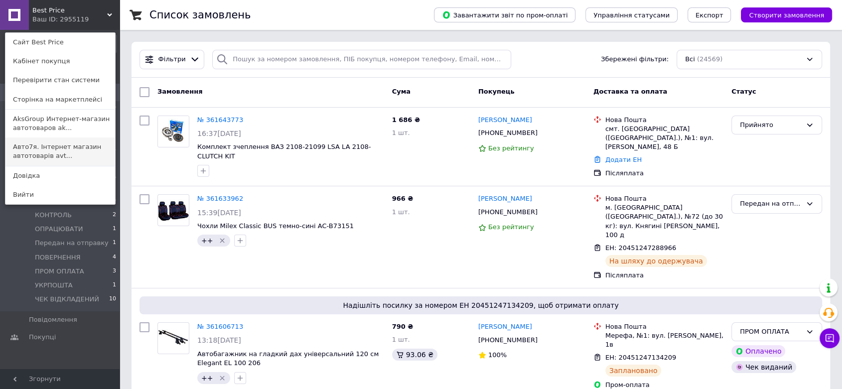
click at [64, 150] on link "Авто7я. Інтернет магазин автотоварів avt..." at bounding box center [60, 151] width 110 height 28
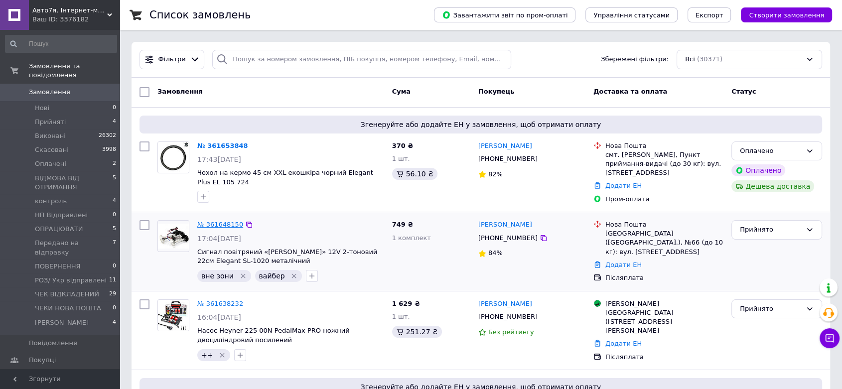
click at [214, 226] on link "№ 361648150" at bounding box center [220, 224] width 46 height 7
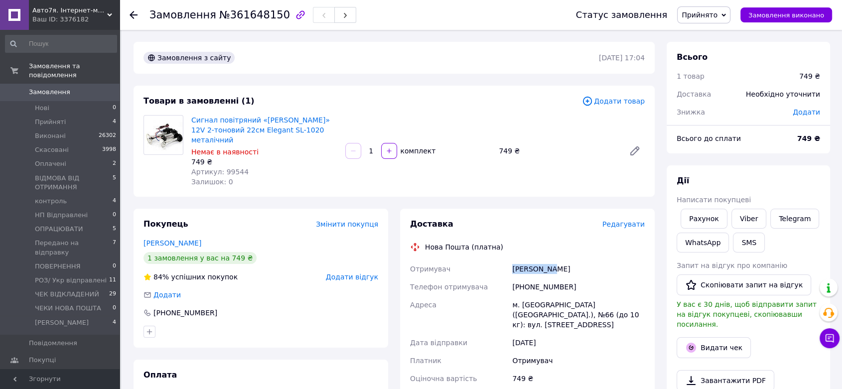
drag, startPoint x: 555, startPoint y: 262, endPoint x: 493, endPoint y: 262, distance: 62.3
click at [493, 262] on div "Отримувач [PERSON_NAME] Телефон отримувача [PHONE_NUMBER] [GEOGRAPHIC_DATA] м. …" at bounding box center [527, 355] width 239 height 191
copy div "Отримувач [PERSON_NAME]"
click at [134, 14] on icon at bounding box center [134, 15] width 8 height 8
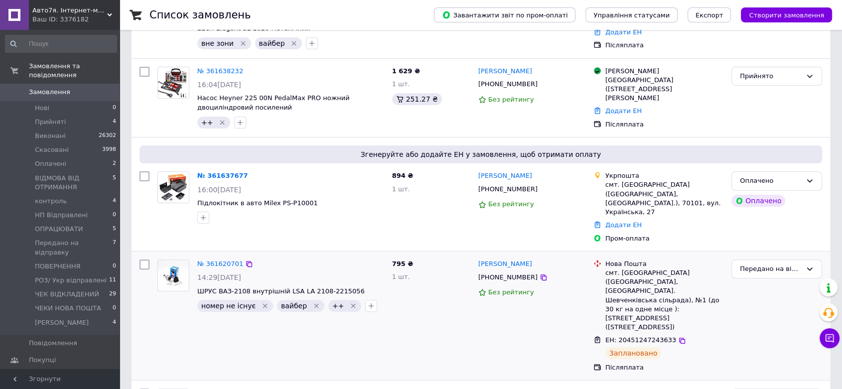
scroll to position [276, 0]
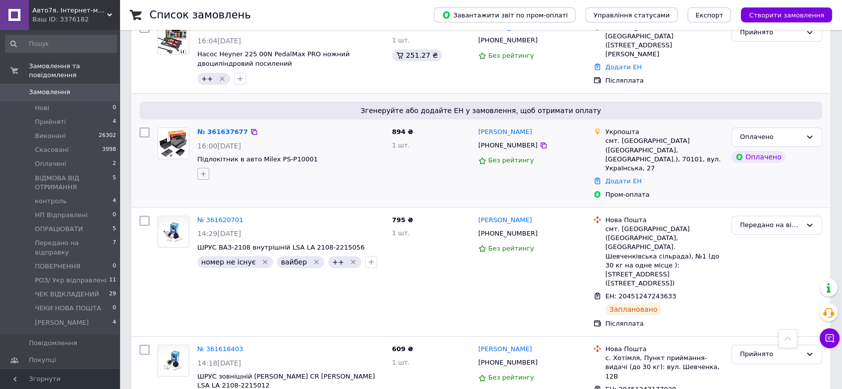
click at [202, 170] on icon "button" at bounding box center [203, 174] width 8 height 8
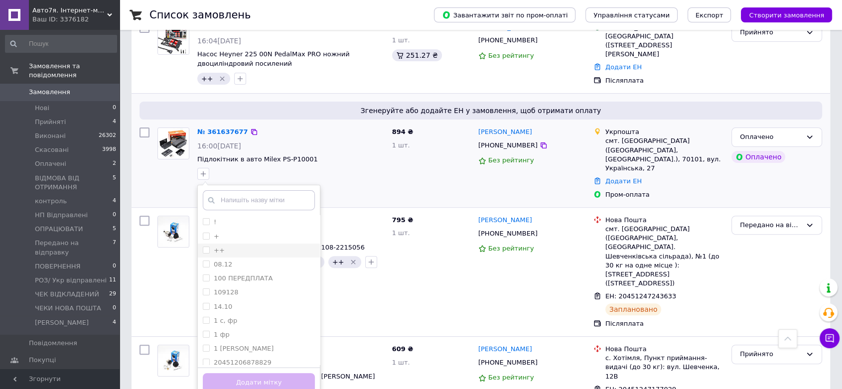
click at [207, 247] on input "++" at bounding box center [206, 250] width 6 height 6
checkbox input "true"
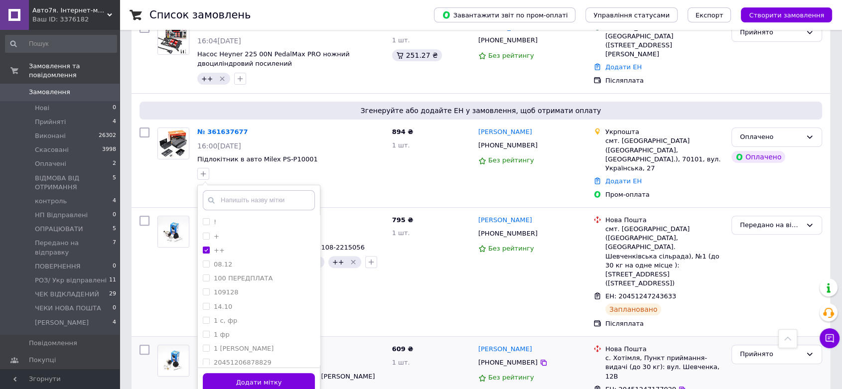
drag, startPoint x: 270, startPoint y: 375, endPoint x: 409, endPoint y: 334, distance: 144.9
click at [270, 376] on button "Додати мітку" at bounding box center [259, 382] width 112 height 19
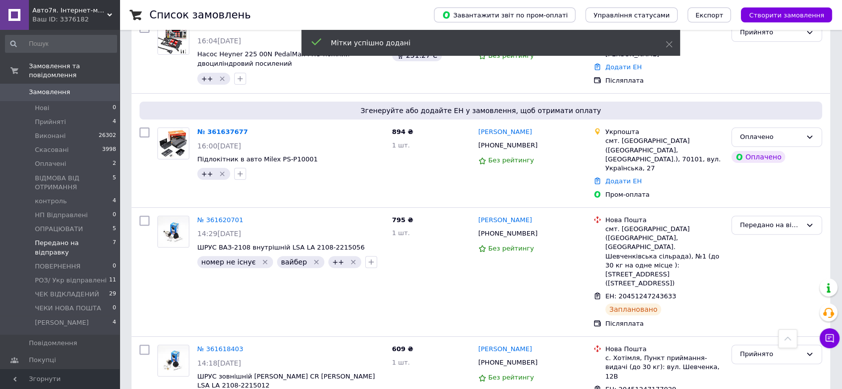
click at [48, 239] on span "Передано на відправку" at bounding box center [74, 248] width 78 height 18
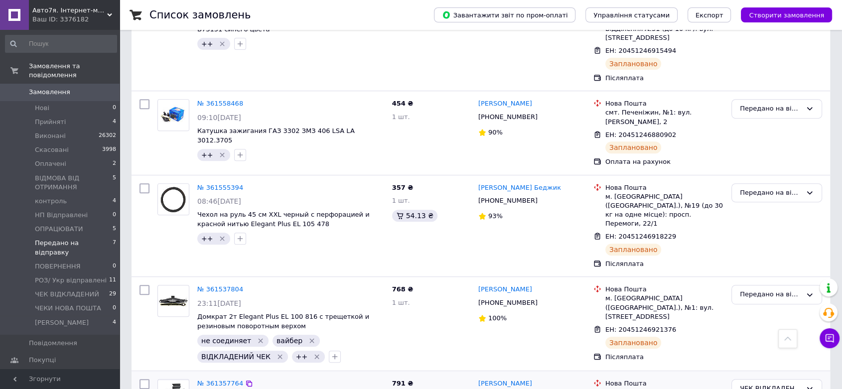
scroll to position [416, 0]
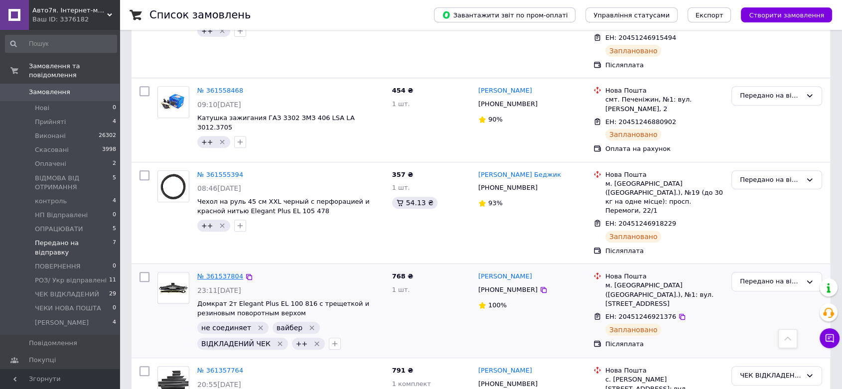
click at [216, 272] on link "№ 361537804" at bounding box center [220, 275] width 46 height 7
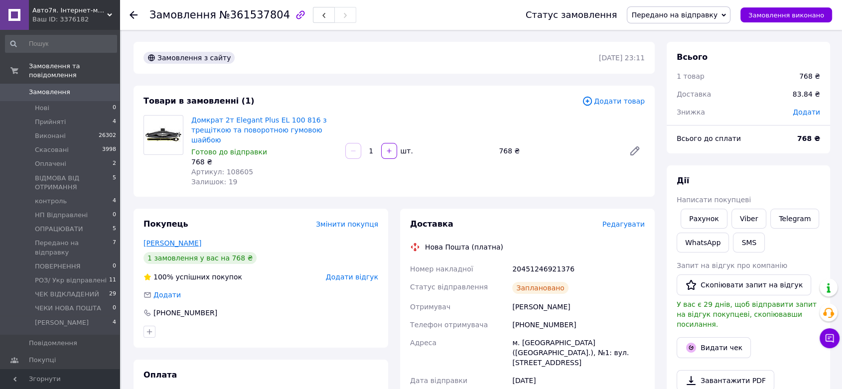
drag, startPoint x: 224, startPoint y: 235, endPoint x: 144, endPoint y: 231, distance: 79.3
click at [138, 233] on div "Покупець Змінити покупця [PERSON_NAME] 1 замовлення у вас на 768 ₴ 100% успішни…" at bounding box center [261, 278] width 255 height 139
copy link "[PERSON_NAME]"
click at [51, 118] on span "Прийняті" at bounding box center [50, 122] width 31 height 9
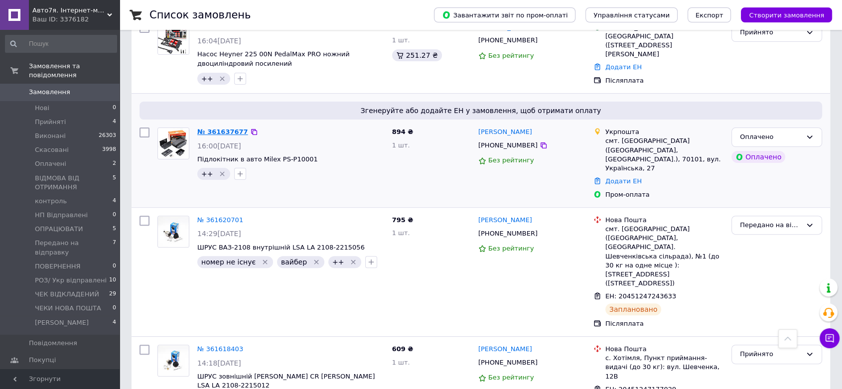
click at [205, 128] on link "№ 361637677" at bounding box center [222, 131] width 51 height 7
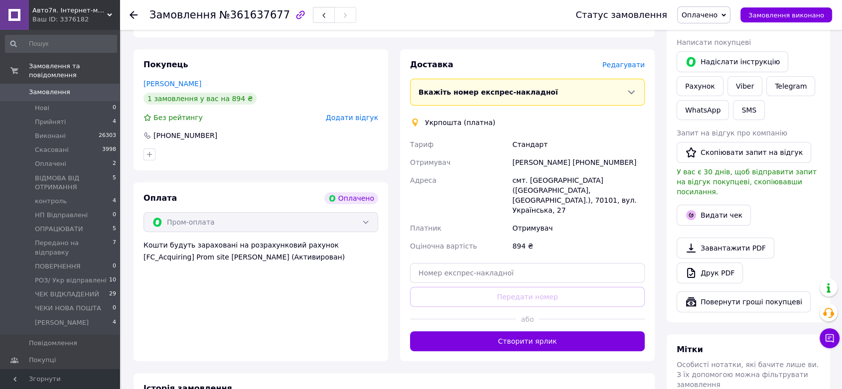
scroll to position [111, 0]
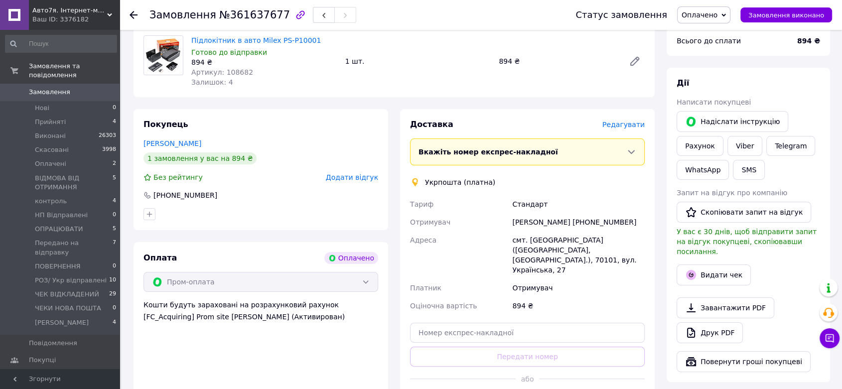
drag, startPoint x: 213, startPoint y: 138, endPoint x: 135, endPoint y: 140, distance: 77.7
click at [130, 140] on div "Покупець [PERSON_NAME] 1 замовлення у вас на 894 ₴ Без рейтингу Додати відгук […" at bounding box center [261, 265] width 267 height 312
copy link "[PERSON_NAME]"
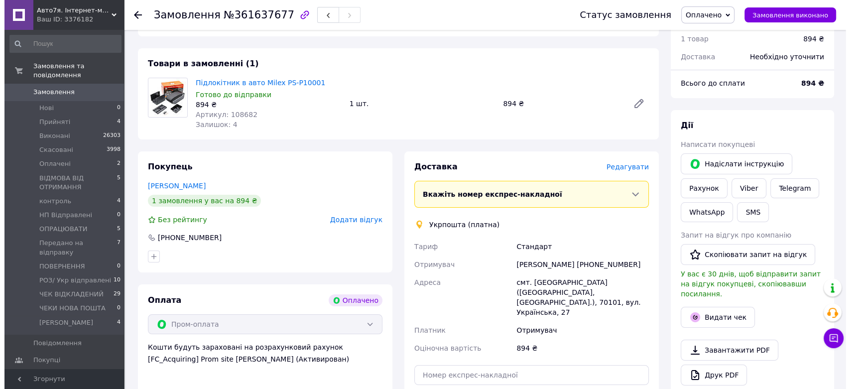
scroll to position [0, 0]
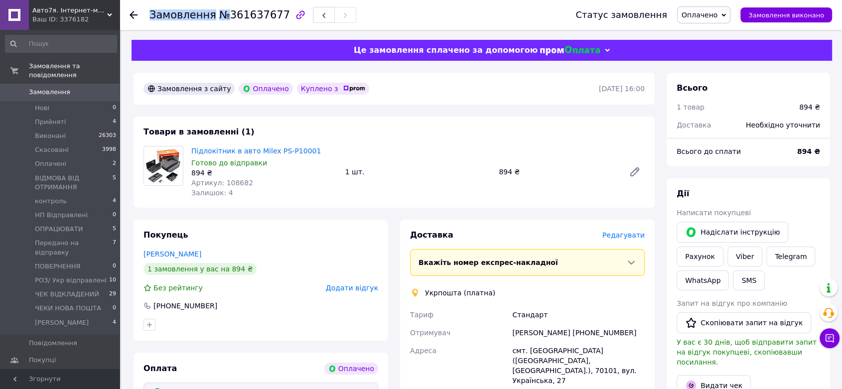
drag, startPoint x: 221, startPoint y: 18, endPoint x: 273, endPoint y: 18, distance: 52.3
click at [273, 18] on div "Замовлення №361637677" at bounding box center [252, 14] width 207 height 17
click at [272, 18] on div "Замовлення №361637677" at bounding box center [252, 14] width 207 height 17
click at [263, 30] on div "Замовлення №361637677 Статус замовлення Оплачено Прийнято Виконано Скасовано ВІ…" at bounding box center [482, 396] width 720 height 732
drag, startPoint x: 225, startPoint y: 17, endPoint x: 267, endPoint y: 10, distance: 43.0
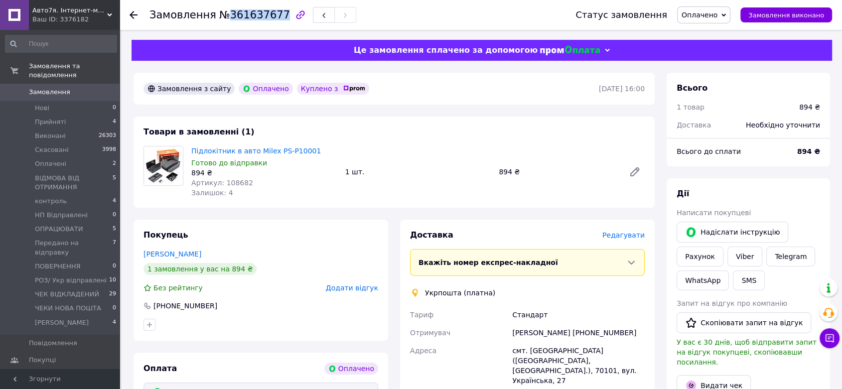
click at [271, 16] on span "№361637677" at bounding box center [254, 15] width 71 height 12
copy span "361637677"
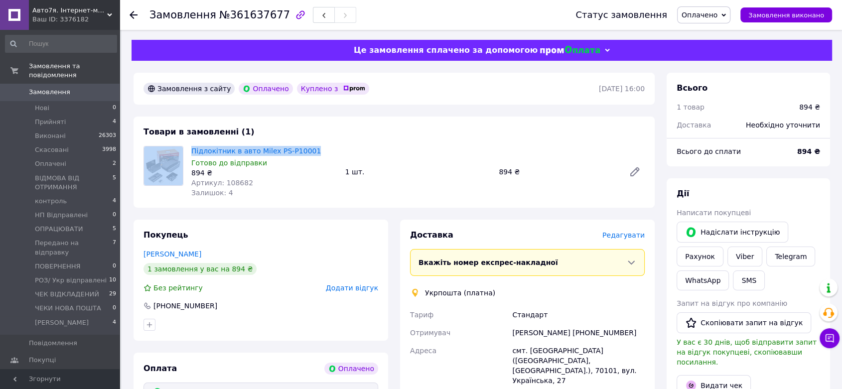
drag, startPoint x: 318, startPoint y: 151, endPoint x: 181, endPoint y: 150, distance: 136.5
click at [181, 150] on div "Підлокітник в авто Milex PS-P10001 Готово до відправки 894 ₴ Артикул: 108682 За…" at bounding box center [393, 172] width 509 height 52
copy div "Підлокітник в авто Milex PS-P10001"
click at [566, 149] on div "Підлокітник в авто Milex PS-P10001 Готово до відправки 894 ₴ Артикул: 108682 За…" at bounding box center [417, 172] width 461 height 56
drag, startPoint x: 214, startPoint y: 251, endPoint x: 147, endPoint y: 259, distance: 67.7
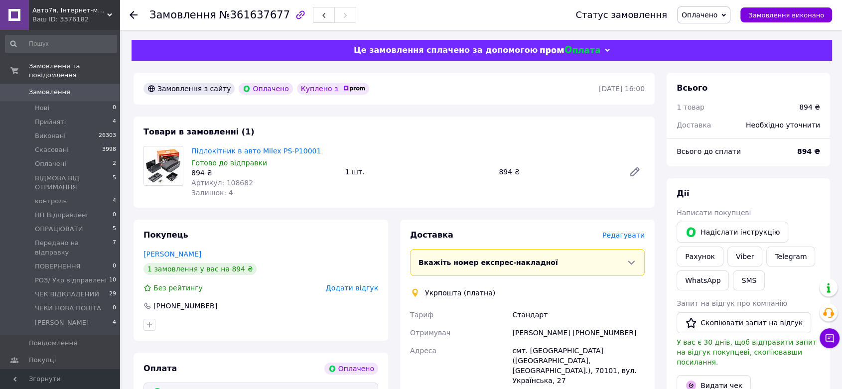
click at [146, 259] on div "Покупець [PERSON_NAME] 1 замовлення у вас на 894 ₴ Без рейтингу Додати відгук […" at bounding box center [261, 280] width 255 height 121
click at [201, 239] on div "Покупець [PERSON_NAME] 1 замовлення у вас на 894 ₴ Без рейтингу Додати відгук […" at bounding box center [261, 280] width 255 height 121
drag, startPoint x: 214, startPoint y: 251, endPoint x: 146, endPoint y: 254, distance: 68.3
click at [145, 254] on div "[PERSON_NAME]" at bounding box center [260, 254] width 235 height 10
copy link "[PERSON_NAME]"
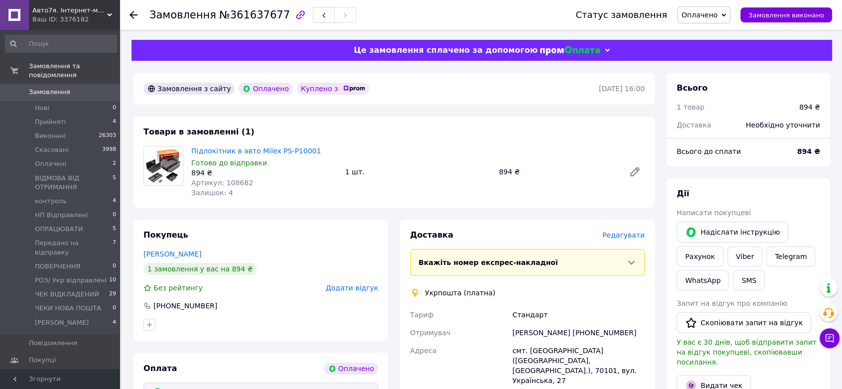
drag, startPoint x: 587, startPoint y: 164, endPoint x: 571, endPoint y: 230, distance: 67.5
click at [586, 164] on div "Підлокітник в авто Milex PS-P10001 Готово до відправки 894 ₴ Артикул: 108682 За…" at bounding box center [417, 172] width 461 height 56
drag, startPoint x: 556, startPoint y: 207, endPoint x: 617, endPoint y: 249, distance: 73.5
click at [556, 207] on div "Товари в замовленні (1) Підлокітник в авто Milex PS-P10001 Готово до відправки …" at bounding box center [394, 162] width 521 height 91
click at [627, 237] on span "Редагувати" at bounding box center [623, 235] width 42 height 8
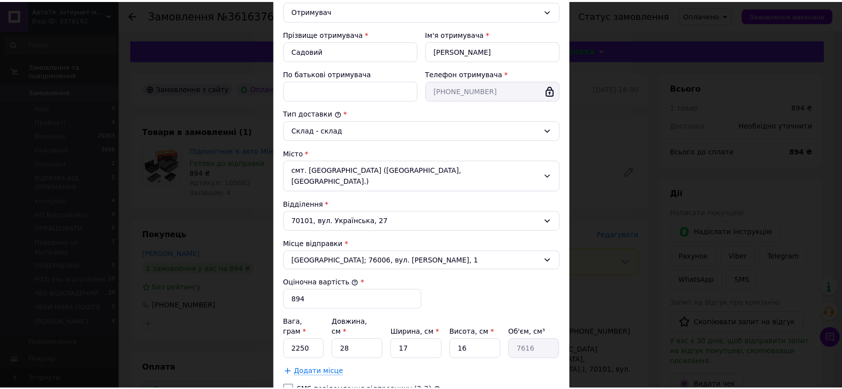
scroll to position [221, 0]
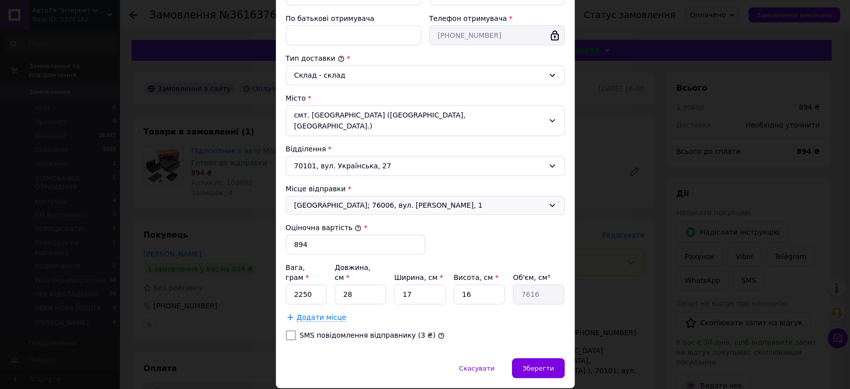
click at [405, 200] on span "[GEOGRAPHIC_DATA]; 76006, вул. [PERSON_NAME], 1" at bounding box center [419, 205] width 250 height 10
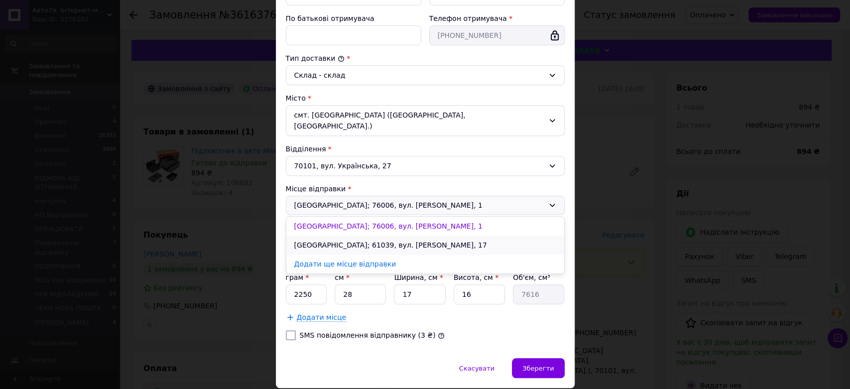
click at [397, 236] on li "[GEOGRAPHIC_DATA]; 61039, вул. [PERSON_NAME], 17" at bounding box center [425, 245] width 278 height 19
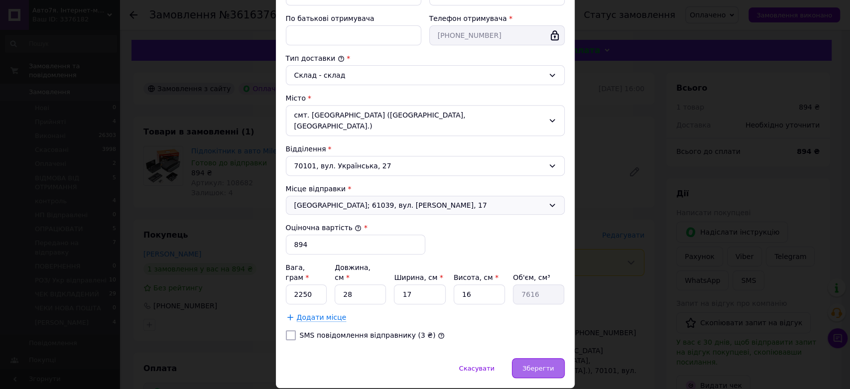
click at [542, 365] on span "Зберегти" at bounding box center [538, 368] width 31 height 7
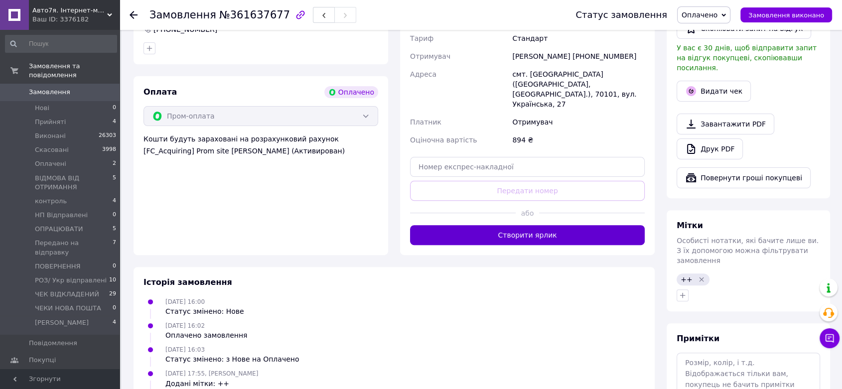
click at [505, 225] on button "Створити ярлик" at bounding box center [527, 235] width 235 height 20
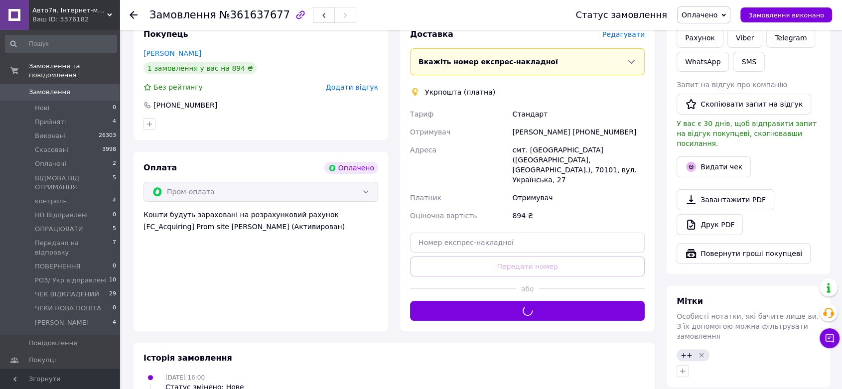
scroll to position [111, 0]
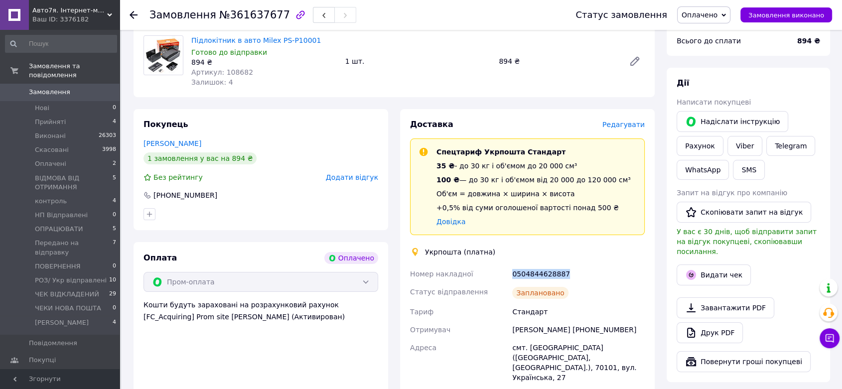
drag, startPoint x: 574, startPoint y: 274, endPoint x: 501, endPoint y: 278, distance: 73.3
click at [501, 278] on div "Номер накладної 0504844628887 Статус відправлення Заплановано Тариф Стандарт От…" at bounding box center [527, 352] width 239 height 175
copy div "Номер накладної 0504844628887"
drag, startPoint x: 595, startPoint y: 262, endPoint x: 689, endPoint y: 257, distance: 93.8
click at [596, 262] on div "Доставка Редагувати Спецтариф Укрпошта Стандарт 35 ₴ - до 30 кг і об'ємом до 20…" at bounding box center [527, 293] width 235 height 349
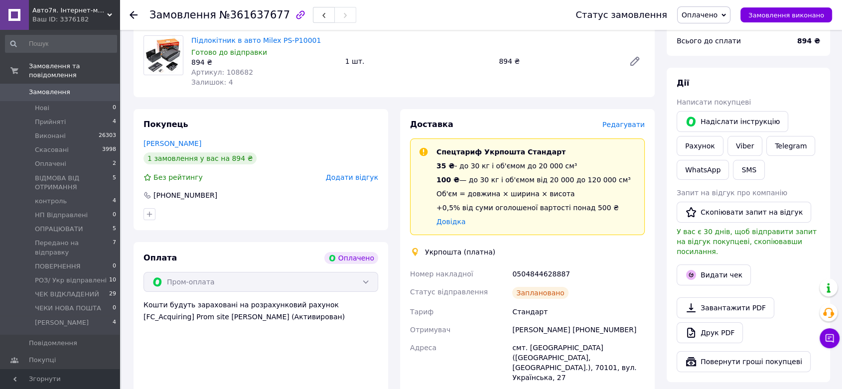
click at [709, 18] on span "Оплачено" at bounding box center [699, 15] width 36 height 8
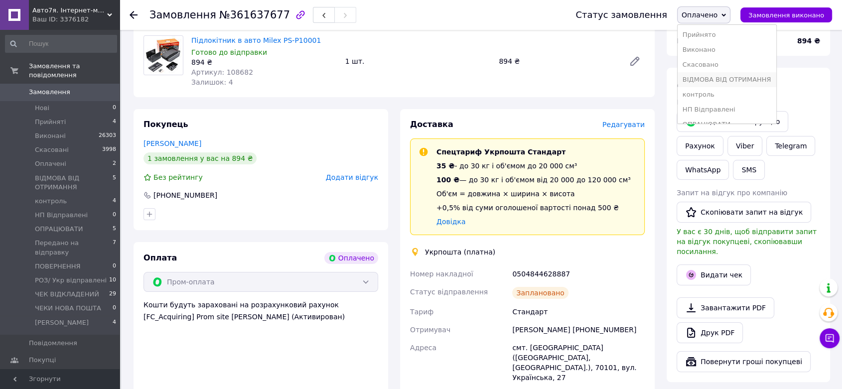
scroll to position [55, 0]
click at [722, 113] on li "РОЗ/ Укр відправлені" at bounding box center [726, 114] width 99 height 15
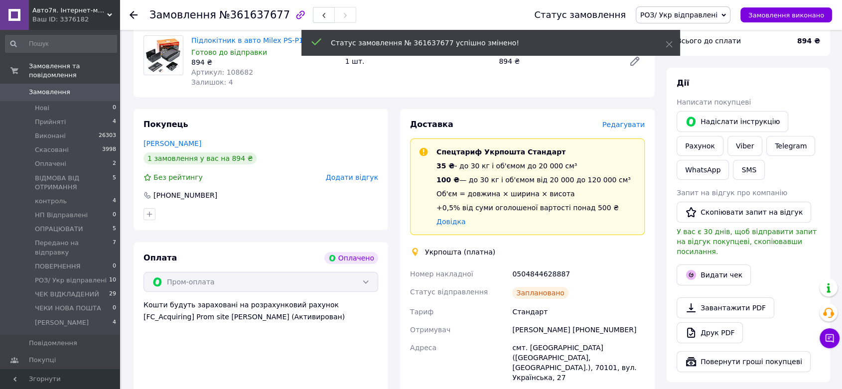
click at [132, 15] on icon at bounding box center [134, 15] width 8 height 8
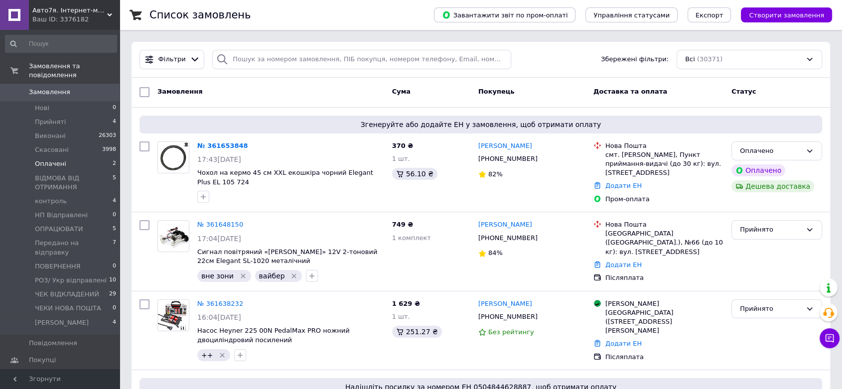
click at [56, 159] on span "Оплачені" at bounding box center [50, 163] width 31 height 9
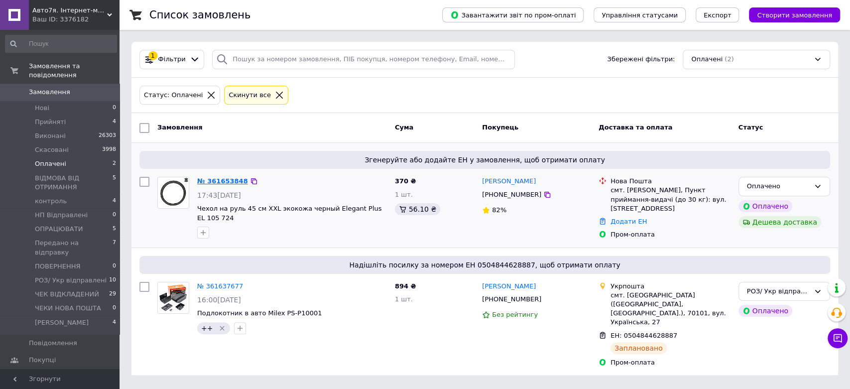
click at [215, 178] on link "№ 361653848" at bounding box center [222, 180] width 51 height 7
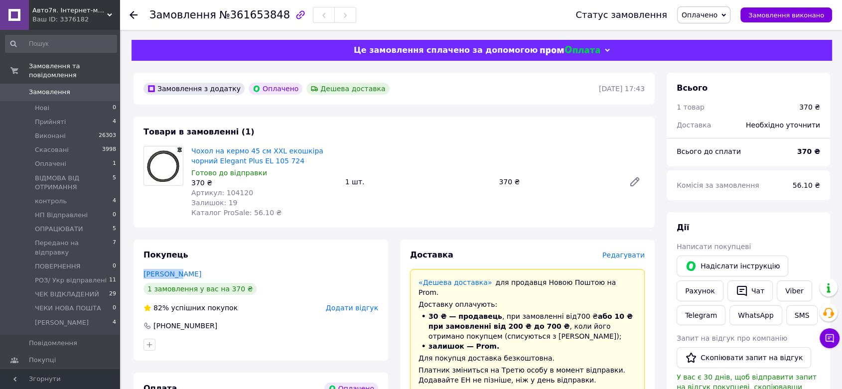
drag, startPoint x: 187, startPoint y: 270, endPoint x: 143, endPoint y: 269, distance: 43.9
copy link "[PERSON_NAME]"
drag, startPoint x: 221, startPoint y: 17, endPoint x: 271, endPoint y: 20, distance: 49.9
click at [271, 20] on span "№361653848" at bounding box center [254, 15] width 71 height 12
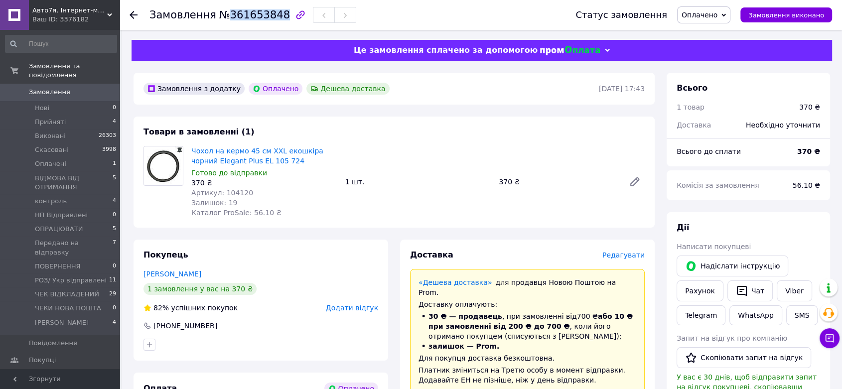
copy span "361653848"
drag, startPoint x: 543, startPoint y: 187, endPoint x: 511, endPoint y: 323, distance: 139.7
click at [543, 187] on div "370 ₴" at bounding box center [558, 182] width 126 height 14
click at [81, 115] on li "Прийняті 4" at bounding box center [61, 122] width 122 height 14
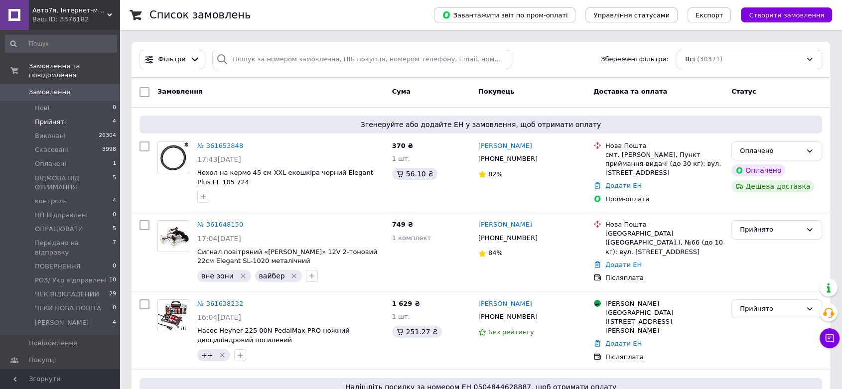
click at [42, 118] on span "Прийняті" at bounding box center [50, 122] width 31 height 9
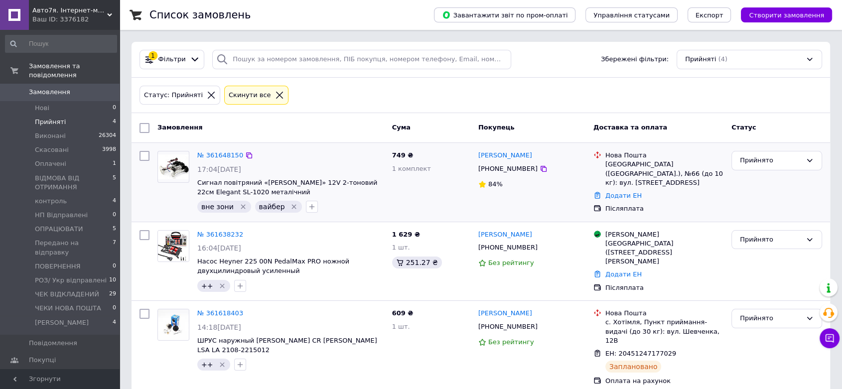
scroll to position [89, 0]
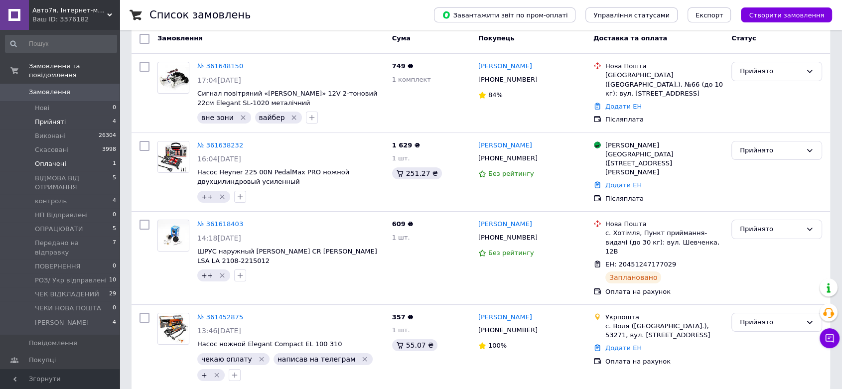
click at [55, 159] on span "Оплачені" at bounding box center [50, 163] width 31 height 9
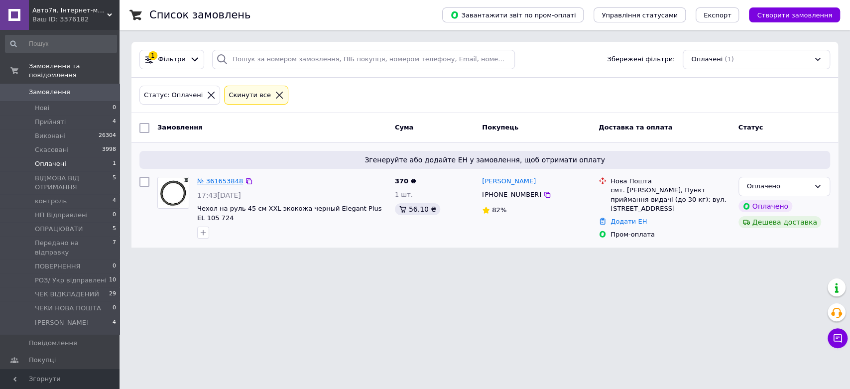
click at [207, 179] on link "№ 361653848" at bounding box center [220, 180] width 46 height 7
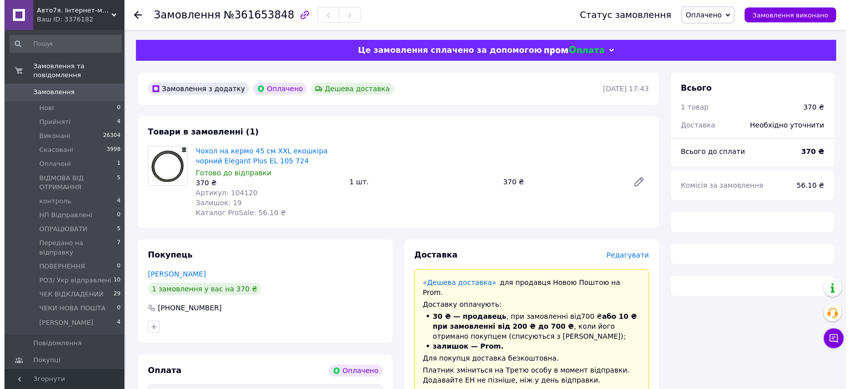
scroll to position [166, 0]
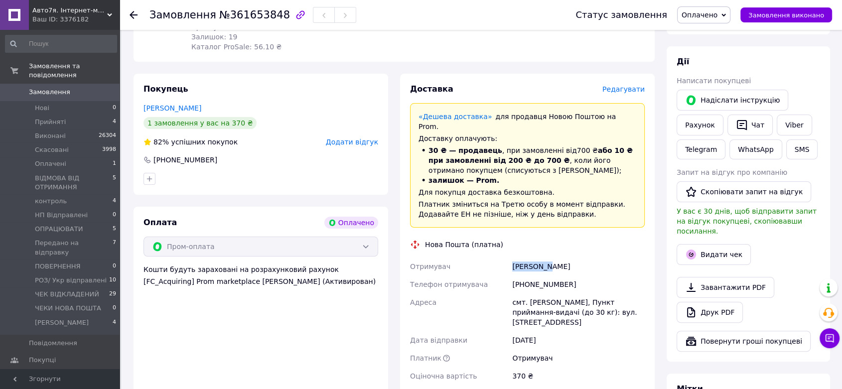
drag, startPoint x: 547, startPoint y: 258, endPoint x: 509, endPoint y: 258, distance: 38.4
click at [509, 258] on div "Отримувач [PERSON_NAME] Телефон отримувача [PHONE_NUMBER] [GEOGRAPHIC_DATA] смт…" at bounding box center [527, 322] width 239 height 128
click at [611, 91] on span "Редагувати" at bounding box center [623, 89] width 42 height 8
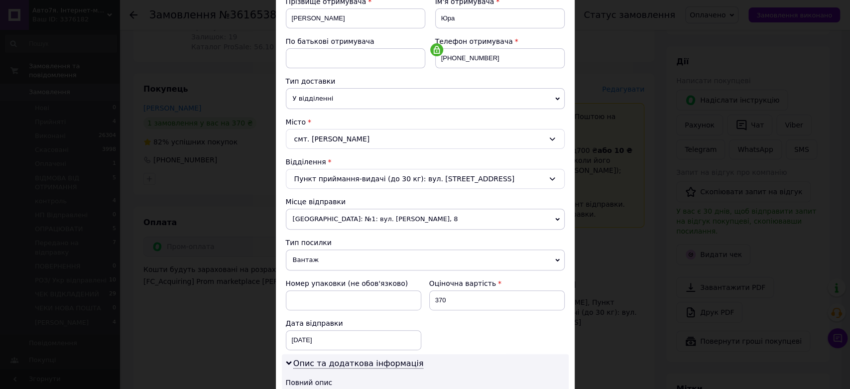
scroll to position [221, 0]
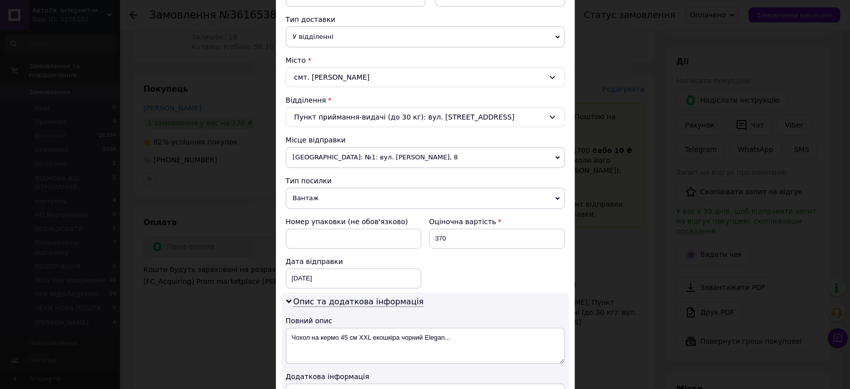
click at [355, 147] on div "[GEOGRAPHIC_DATA]: №1: вул. [PERSON_NAME], 8 Харків: №93 (до 30 кг на одне місц…" at bounding box center [425, 157] width 279 height 21
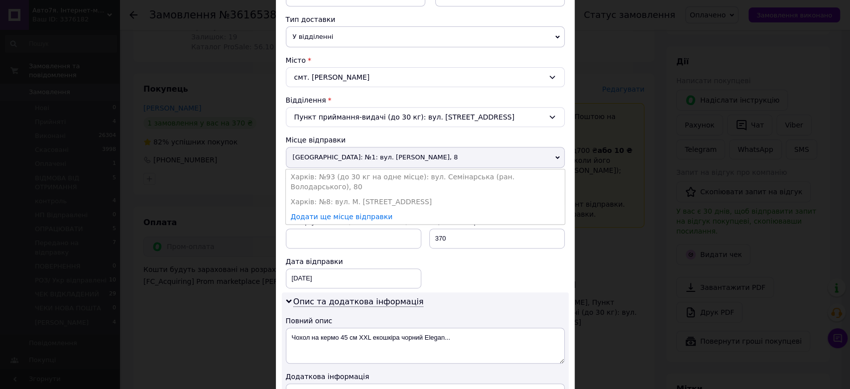
drag, startPoint x: 347, startPoint y: 175, endPoint x: 372, endPoint y: 194, distance: 31.7
click at [347, 175] on li "Харків: №93 (до 30 кг на одне місце): вул. Семінарська (ран. Володарського), 80" at bounding box center [425, 181] width 279 height 25
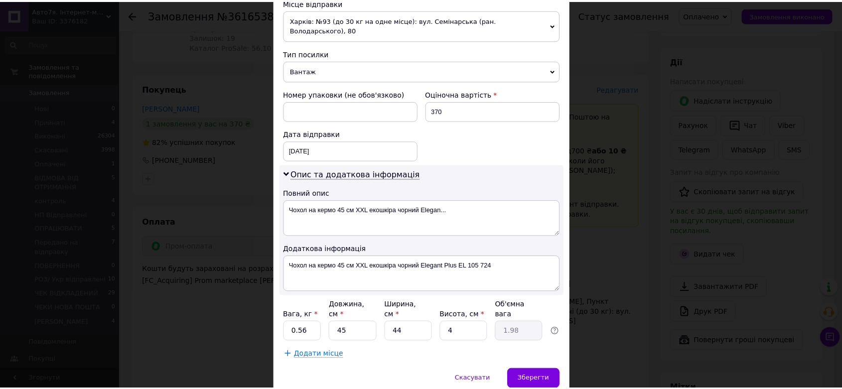
scroll to position [382, 0]
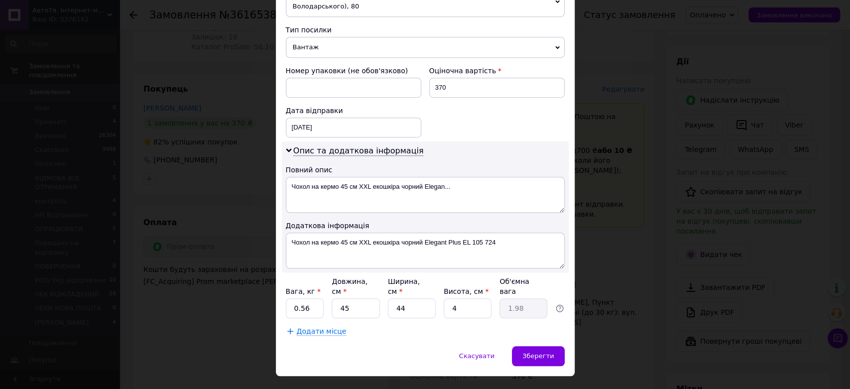
drag, startPoint x: 538, startPoint y: 334, endPoint x: 563, endPoint y: 335, distance: 25.0
click at [537, 352] on span "Зберегти" at bounding box center [538, 355] width 31 height 7
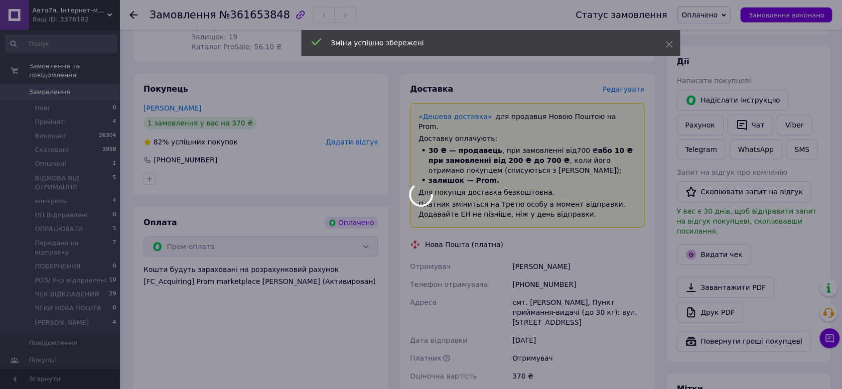
scroll to position [332, 0]
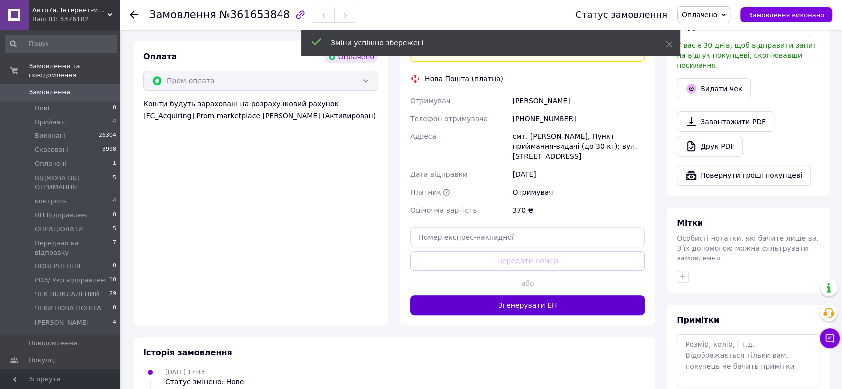
click at [594, 295] on button "Згенерувати ЕН" at bounding box center [527, 305] width 235 height 20
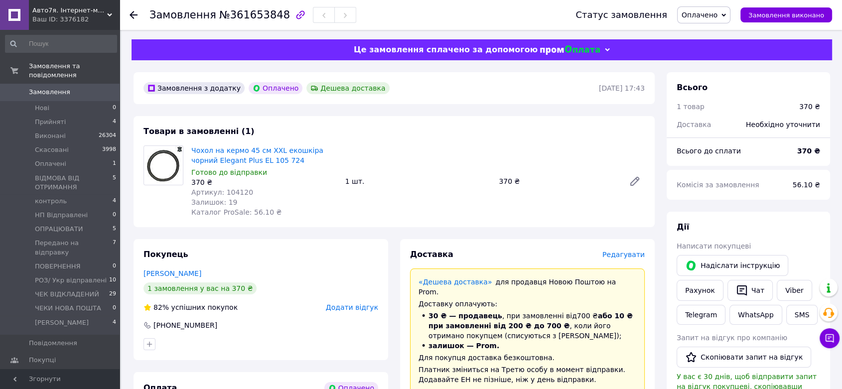
scroll to position [0, 0]
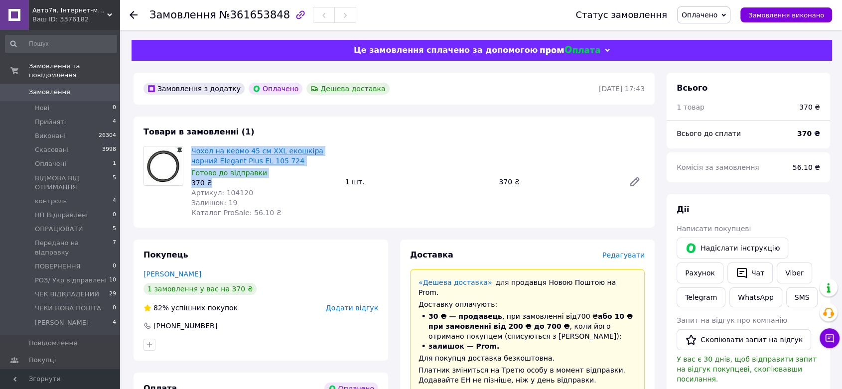
drag, startPoint x: 216, startPoint y: 184, endPoint x: 192, endPoint y: 151, distance: 40.4
click at [192, 151] on div "Чохол на кермо 45 см XXL екошкіра чорний Elegant Plus EL 105 724 Готово до відп…" at bounding box center [264, 182] width 154 height 76
copy div "Чохол на кермо 45 см XXL екошкіра чорний Elegant Plus EL 105 724 Готово до відп…"
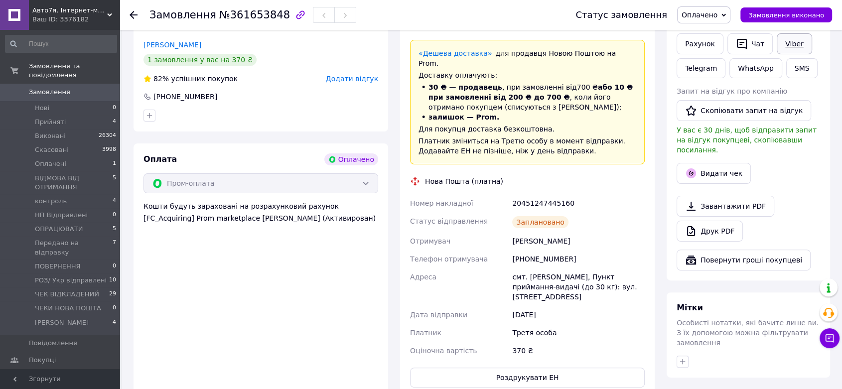
scroll to position [166, 0]
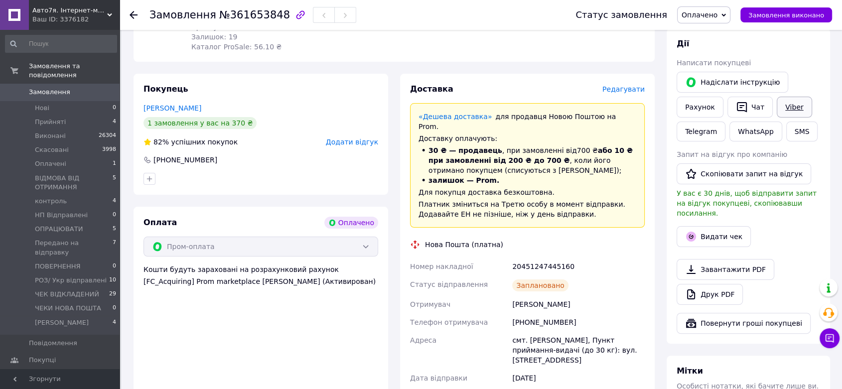
click at [786, 107] on link "Viber" at bounding box center [794, 107] width 35 height 21
drag, startPoint x: 573, startPoint y: 257, endPoint x: 513, endPoint y: 259, distance: 60.3
click at [513, 259] on div "20451247445160" at bounding box center [578, 267] width 136 height 18
drag, startPoint x: 588, startPoint y: 246, endPoint x: 697, endPoint y: 77, distance: 200.4
click at [589, 246] on div "Доставка Редагувати «Дешева доставка»   для продавця [GEOGRAPHIC_DATA] на Prom.…" at bounding box center [527, 267] width 235 height 367
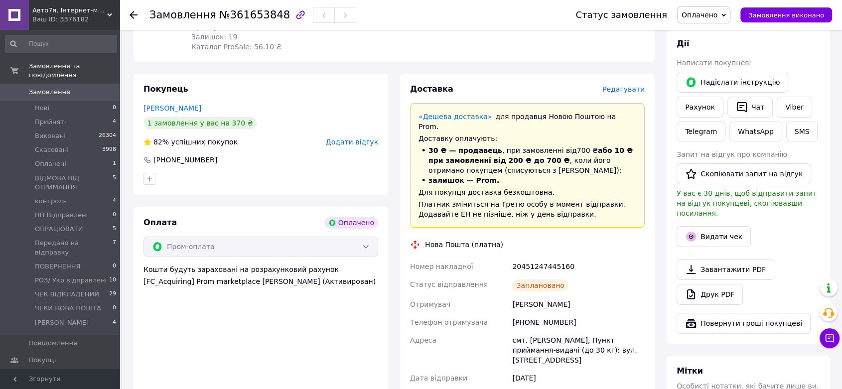
click at [135, 15] on use at bounding box center [134, 15] width 8 height 8
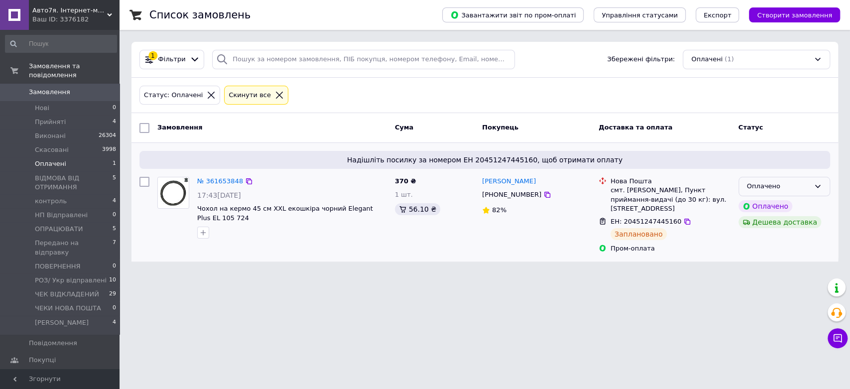
click at [800, 186] on div "Оплачено" at bounding box center [778, 186] width 63 height 10
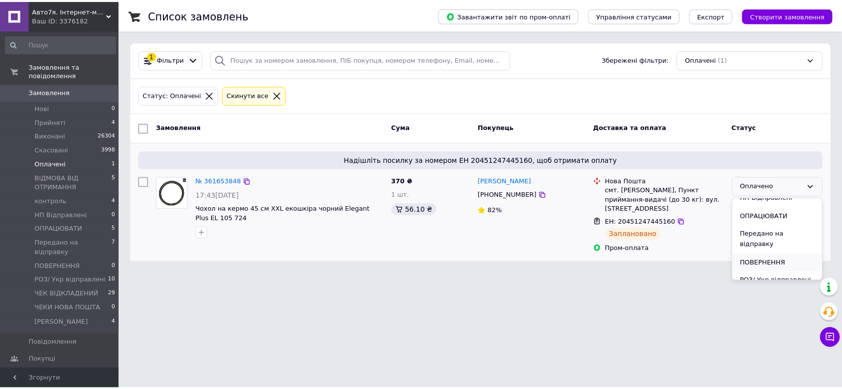
scroll to position [164, 0]
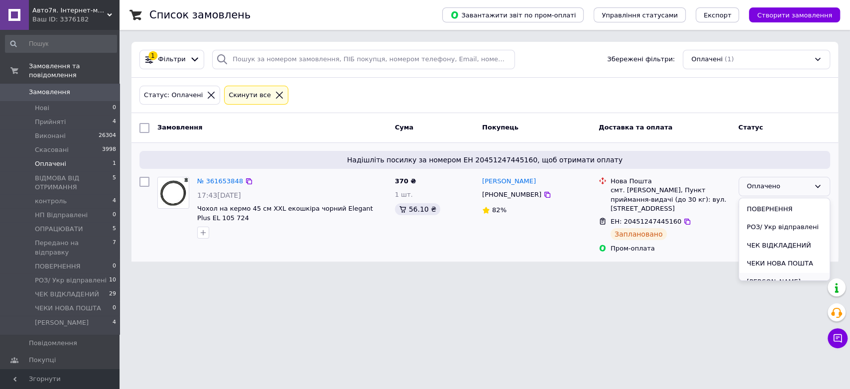
click at [775, 273] on li "[PERSON_NAME]" at bounding box center [784, 282] width 91 height 18
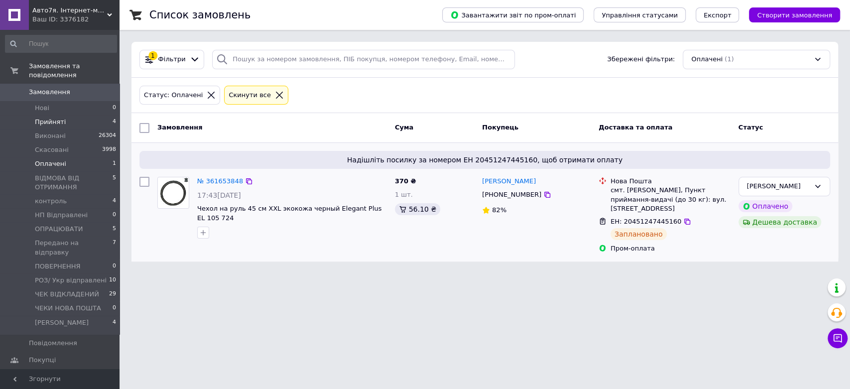
click at [78, 115] on li "Прийняті 4" at bounding box center [61, 122] width 122 height 14
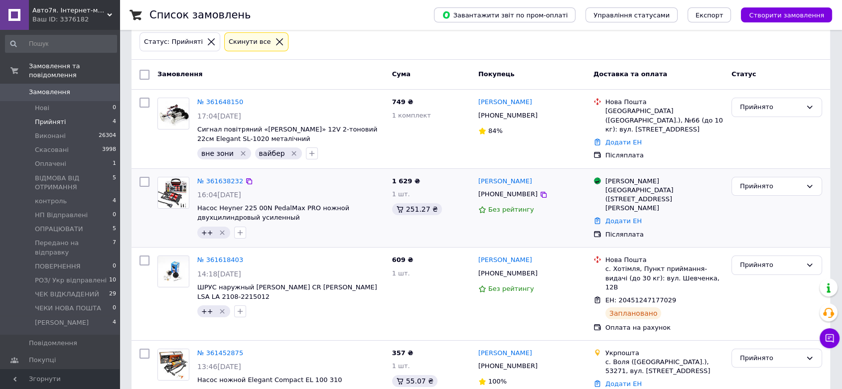
scroll to position [89, 0]
